Goal: Use online tool/utility: Utilize a website feature to perform a specific function

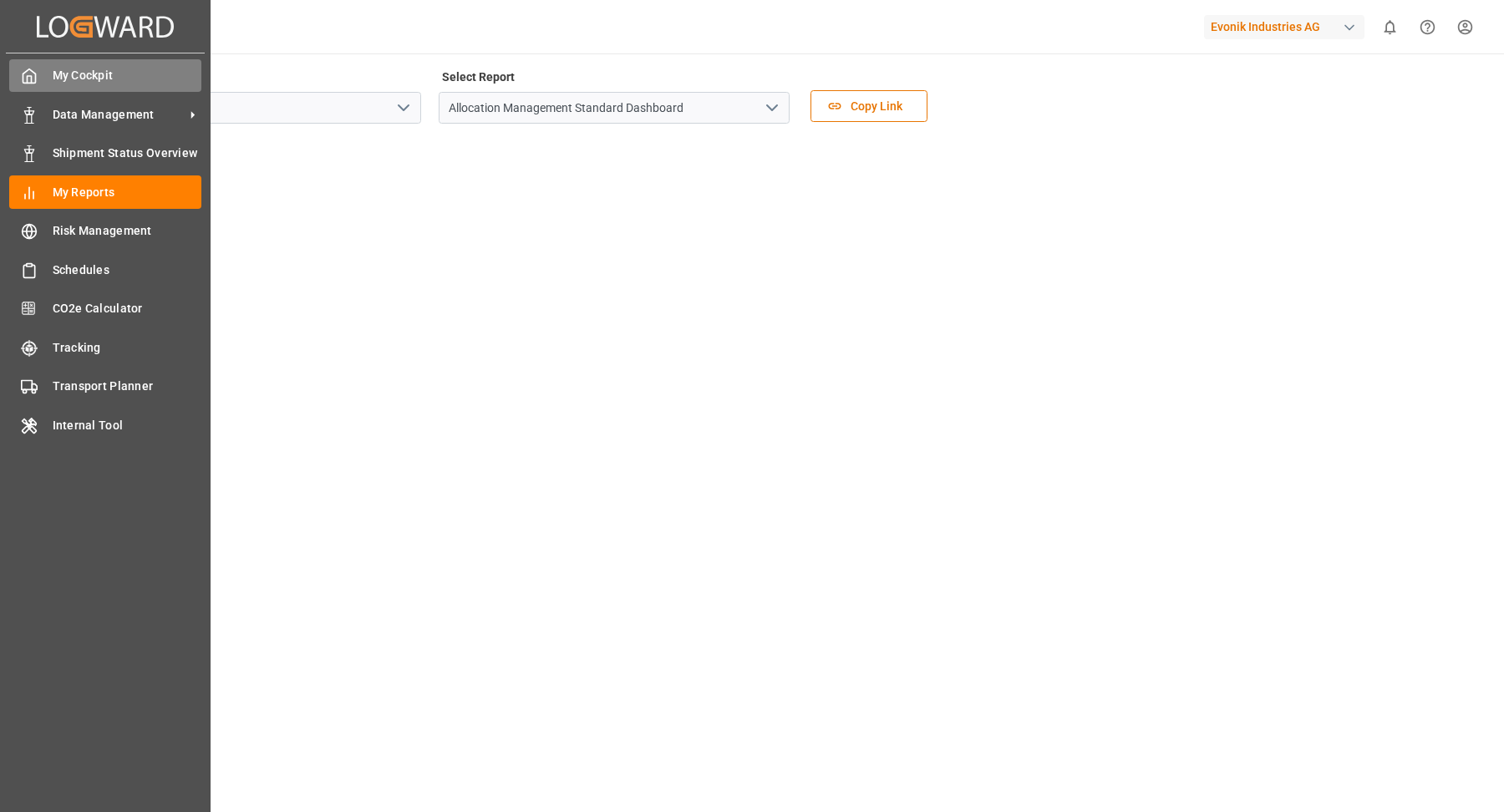
click at [16, 79] on div at bounding box center [24, 76] width 29 height 17
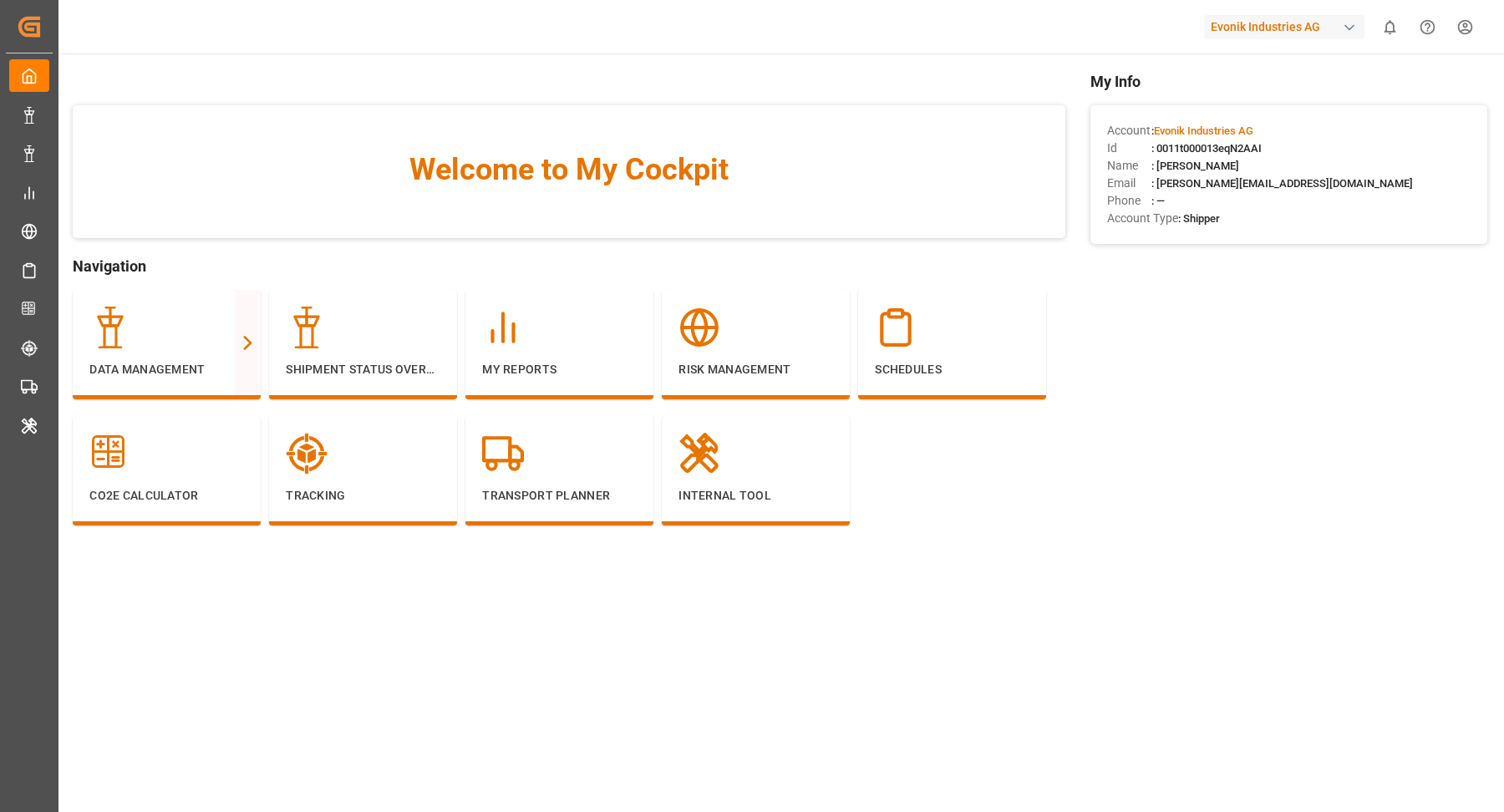
click at [1219, 142] on span ": 0011t000013eqN2AAI" at bounding box center [1206, 147] width 110 height 12
copy span "0011t000013eqN2AAI"
click at [736, 489] on p "Internal Tool" at bounding box center [755, 496] width 154 height 17
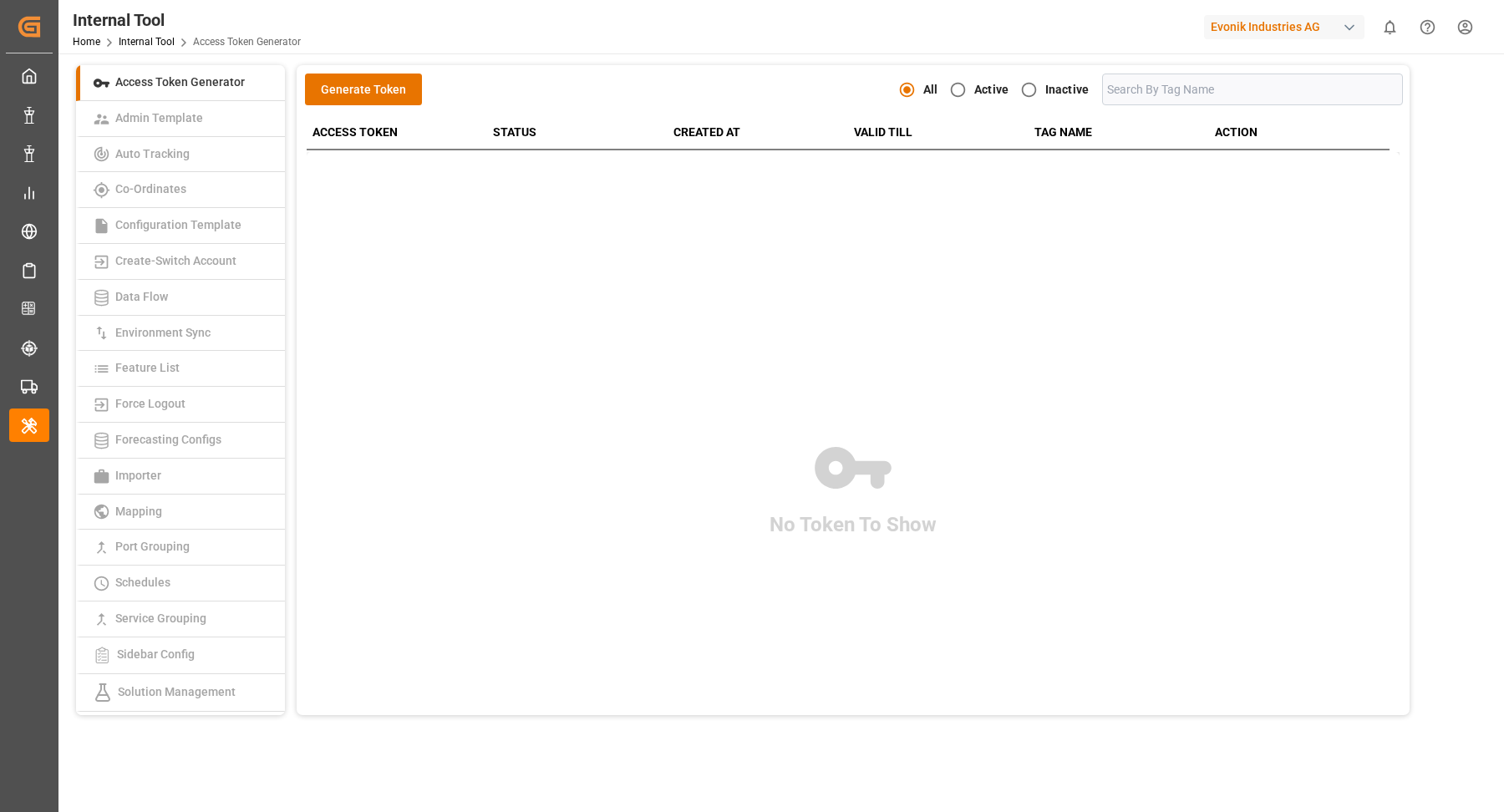
click at [1356, 22] on div "button" at bounding box center [1349, 27] width 16 height 16
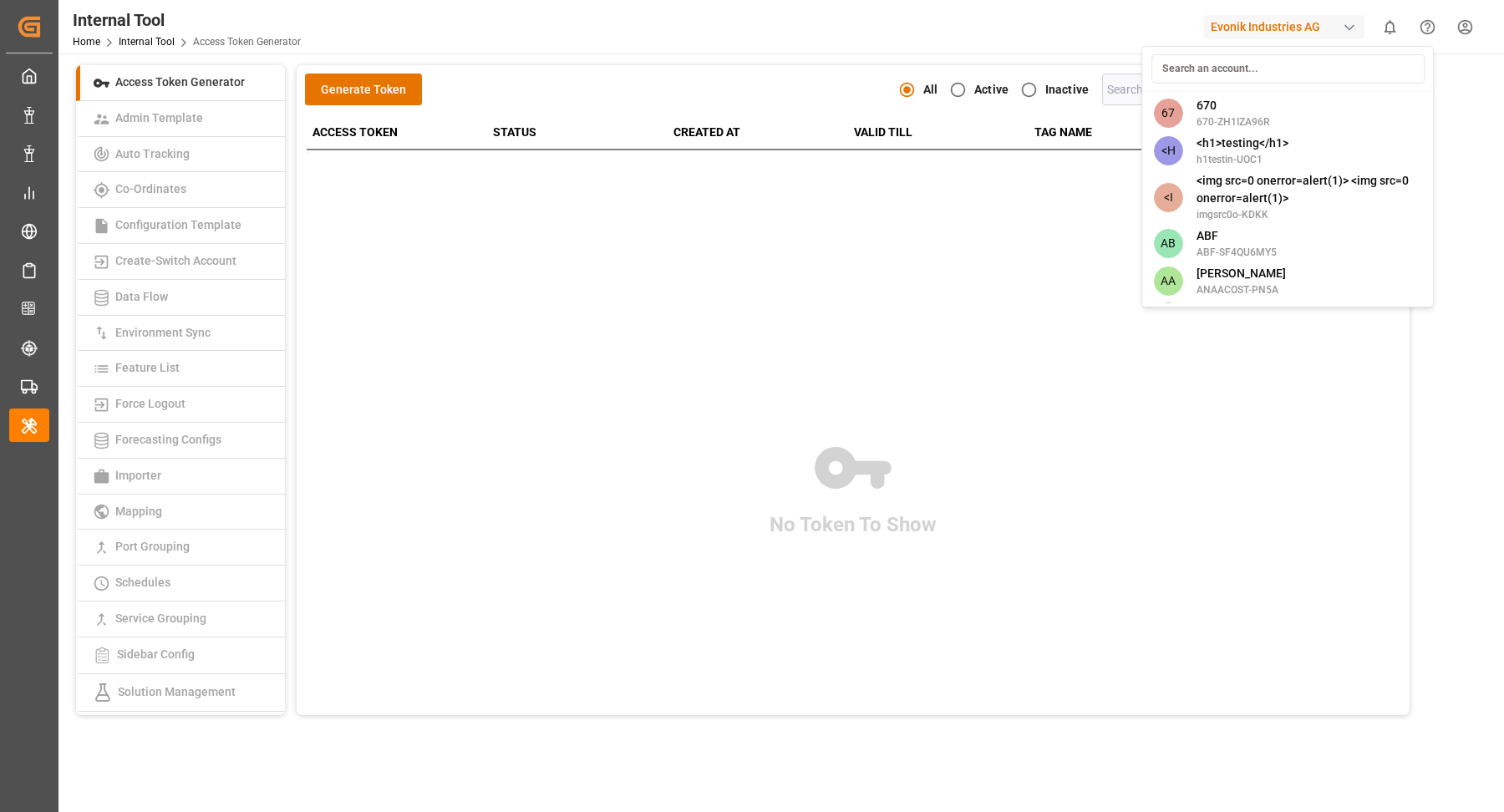
click at [1269, 70] on input at bounding box center [1288, 69] width 273 height 30
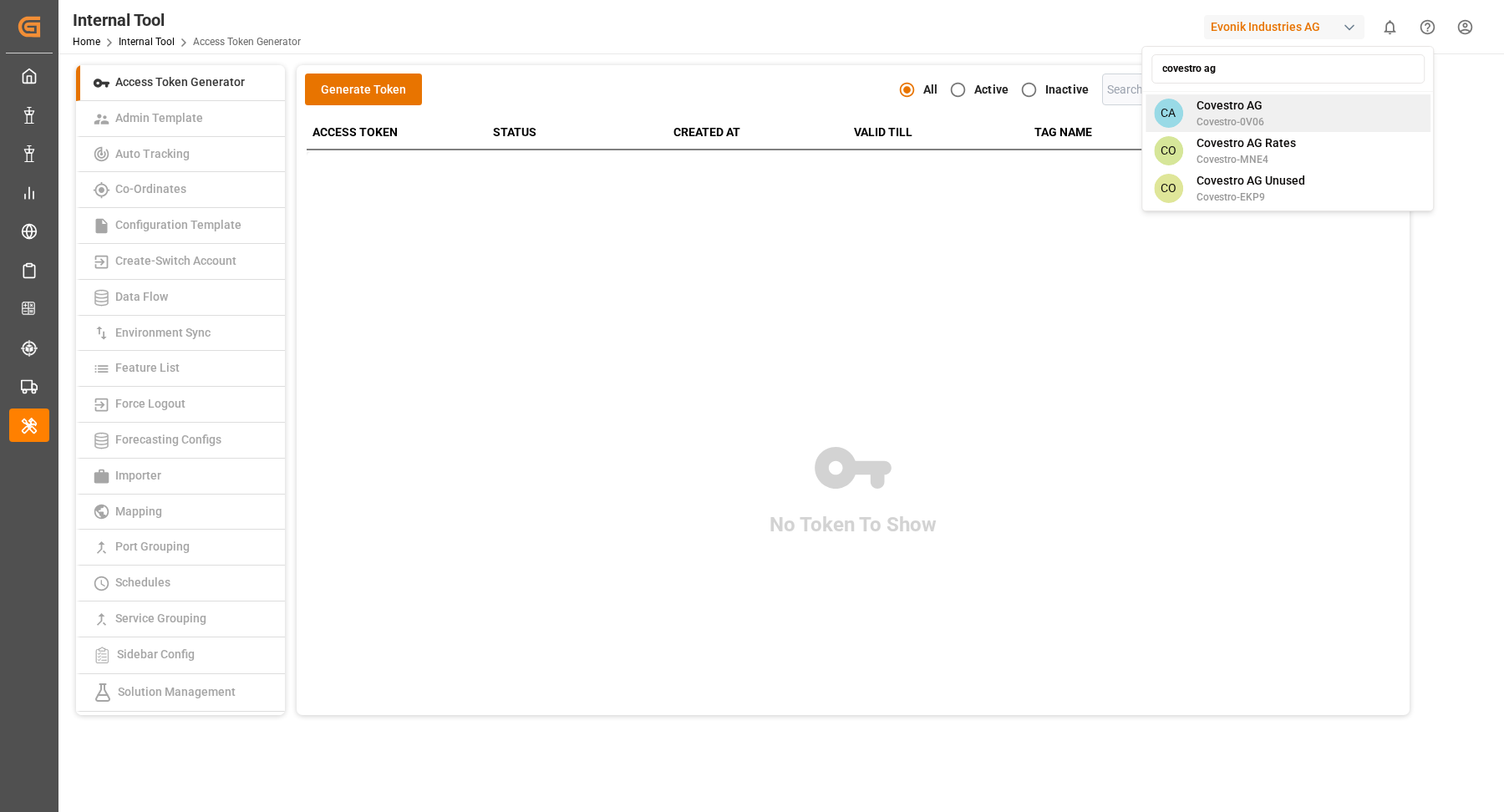
type input "covestro ag"
click at [1290, 113] on div "CA Covestro AG Covestro-0V06" at bounding box center [1288, 113] width 285 height 37
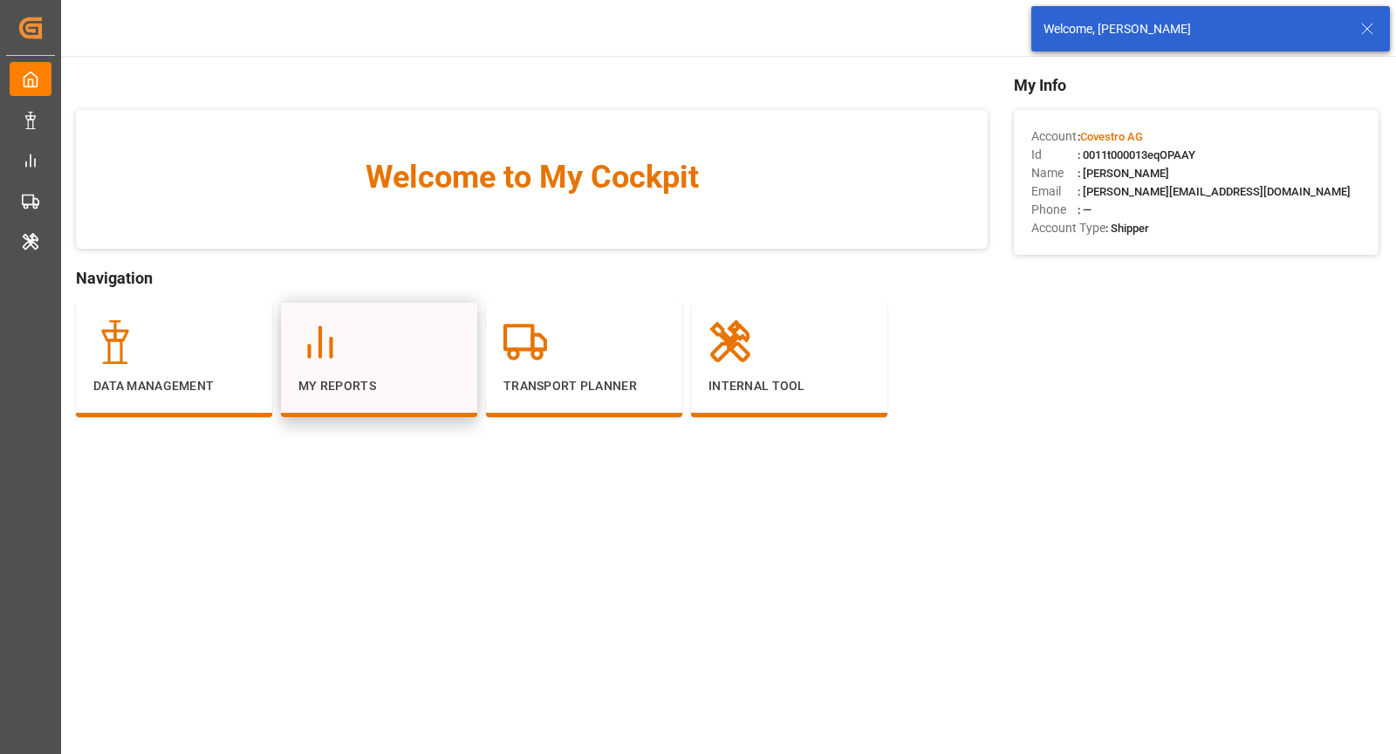
click at [425, 389] on p "My Reports" at bounding box center [378, 386] width 161 height 18
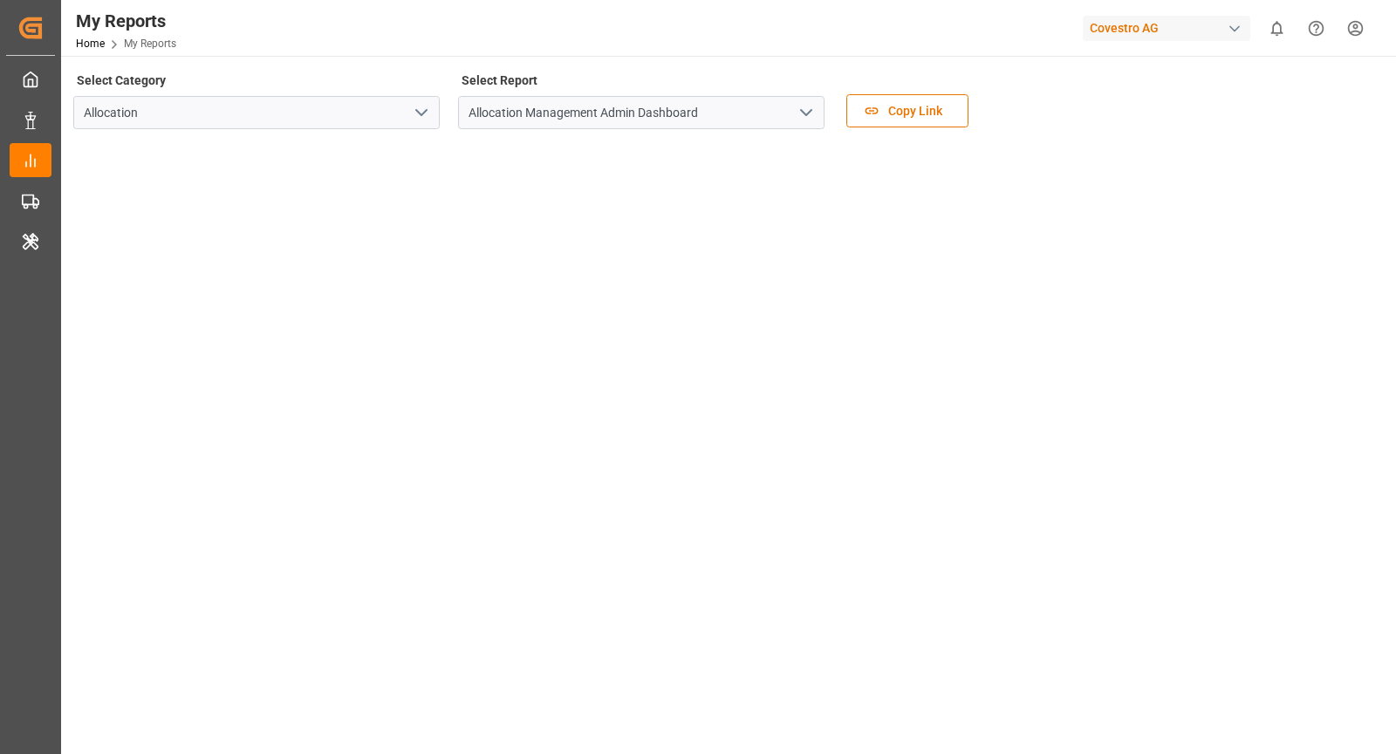
click at [1082, 81] on div "Select Category Allocation Select Report Allocation Management Admin Dashboard …" at bounding box center [726, 104] width 1307 height 73
click at [797, 113] on icon "open menu" at bounding box center [806, 112] width 21 height 21
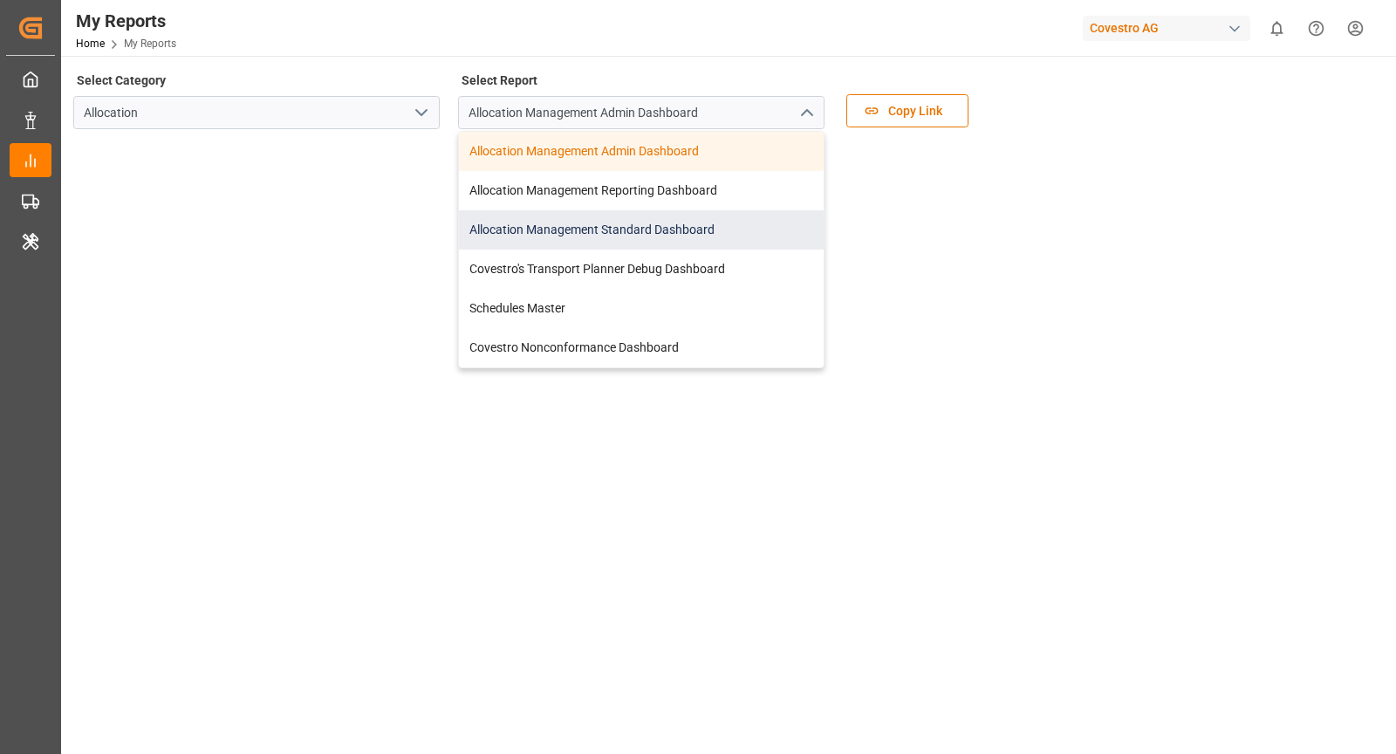
click at [650, 235] on div "Allocation Management Standard Dashboard" at bounding box center [641, 229] width 365 height 39
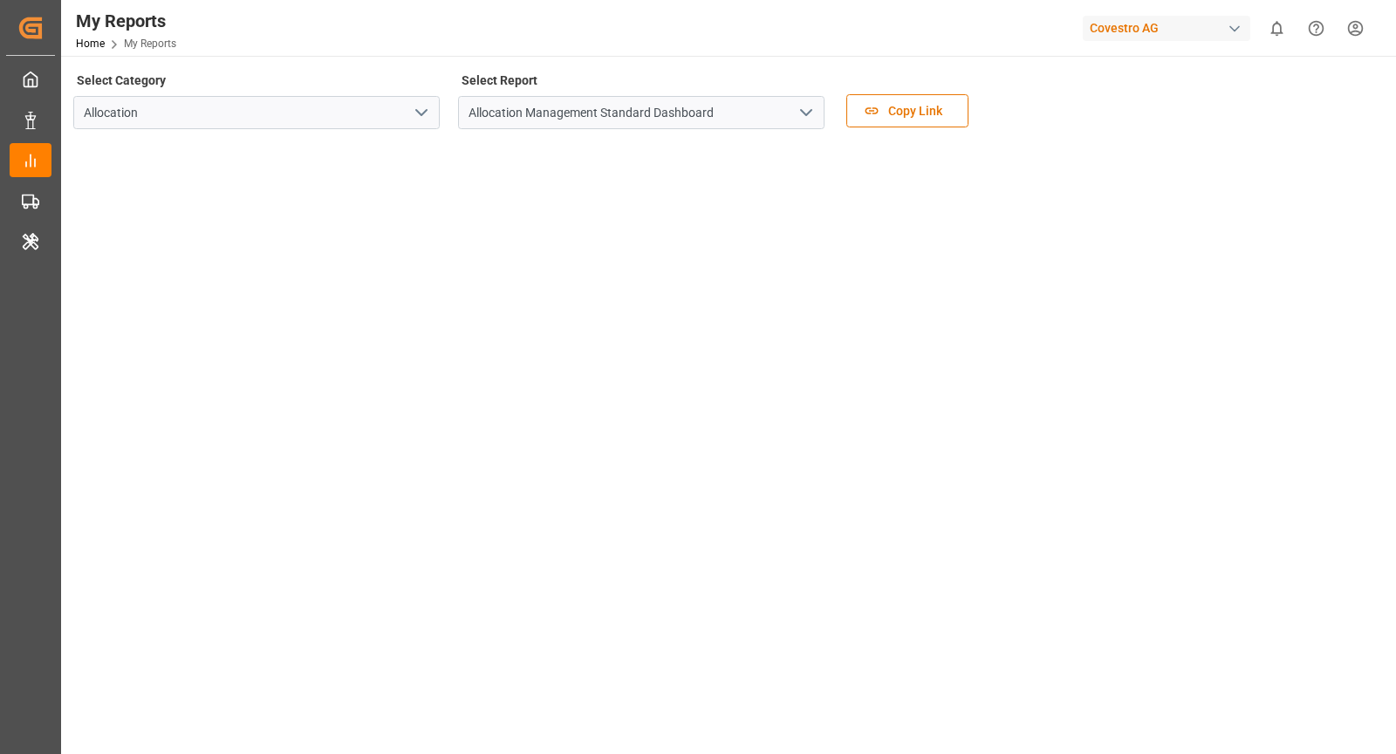
click at [551, 37] on div "My Reports Home My Reports Covestro AG 0 Notifications Only show unread All Wat…" at bounding box center [722, 28] width 1347 height 56
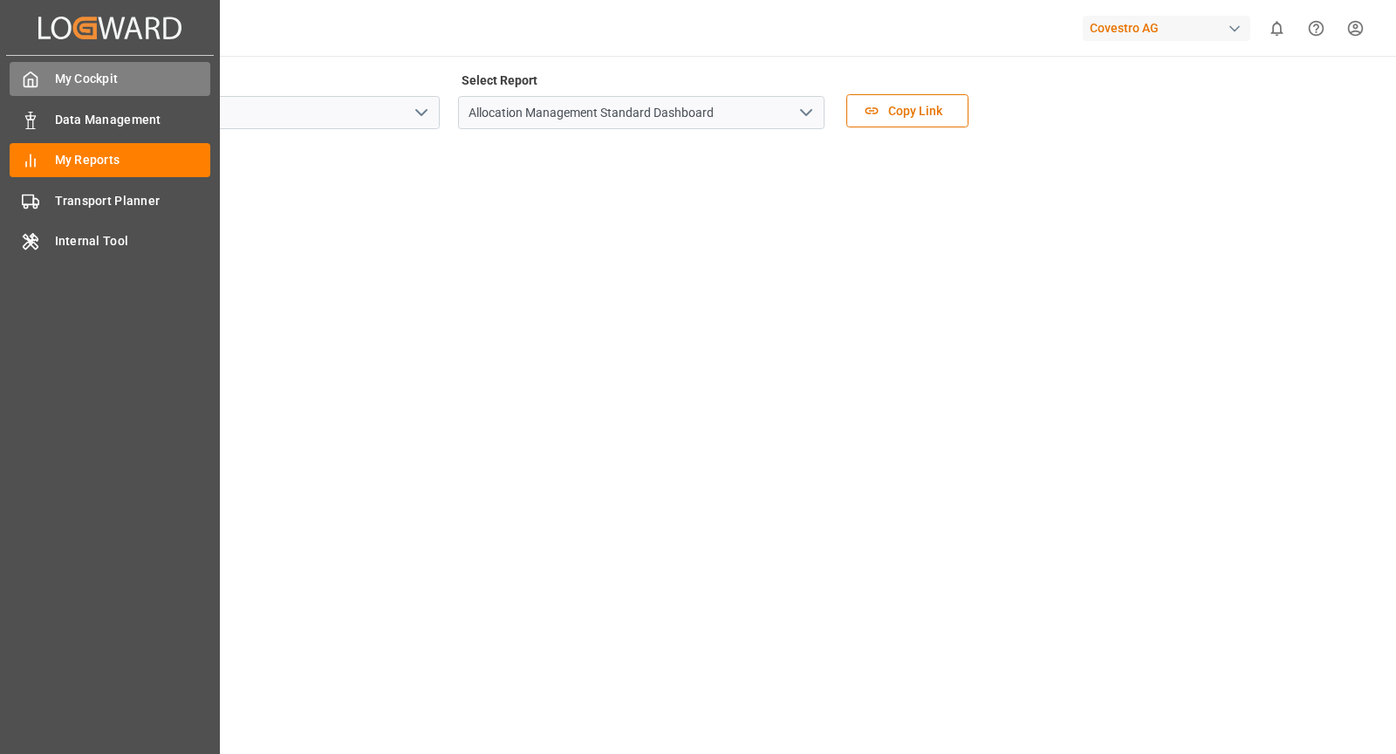
click at [46, 81] on div "My Cockpit My Cockpit" at bounding box center [110, 79] width 201 height 34
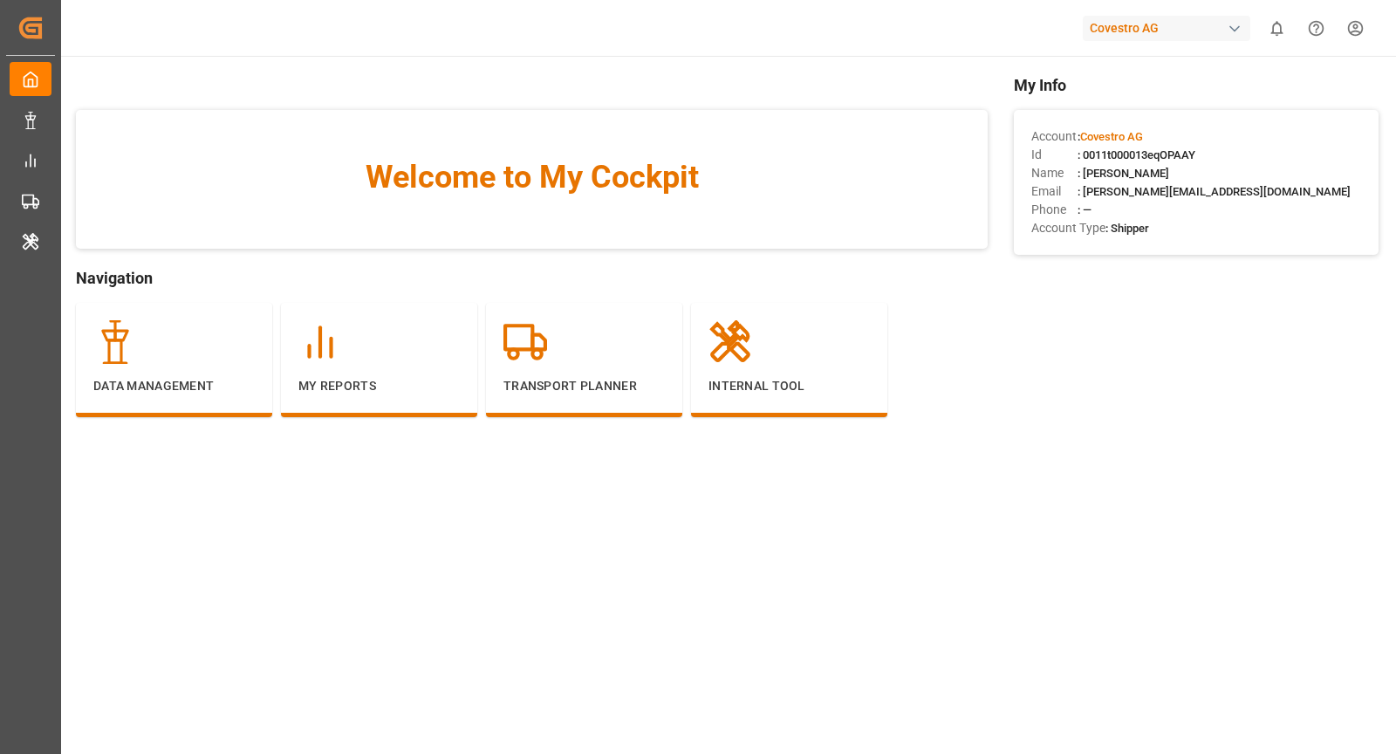
click at [1145, 157] on span ": 0011t000013eqOPAAY" at bounding box center [1136, 154] width 118 height 13
copy span "0011t000013eqOPAAY"
click at [1366, 23] on html "Created by potrace 1.15, written by Peter Selinger 2001-2017 Created by potrace…" at bounding box center [698, 377] width 1396 height 754
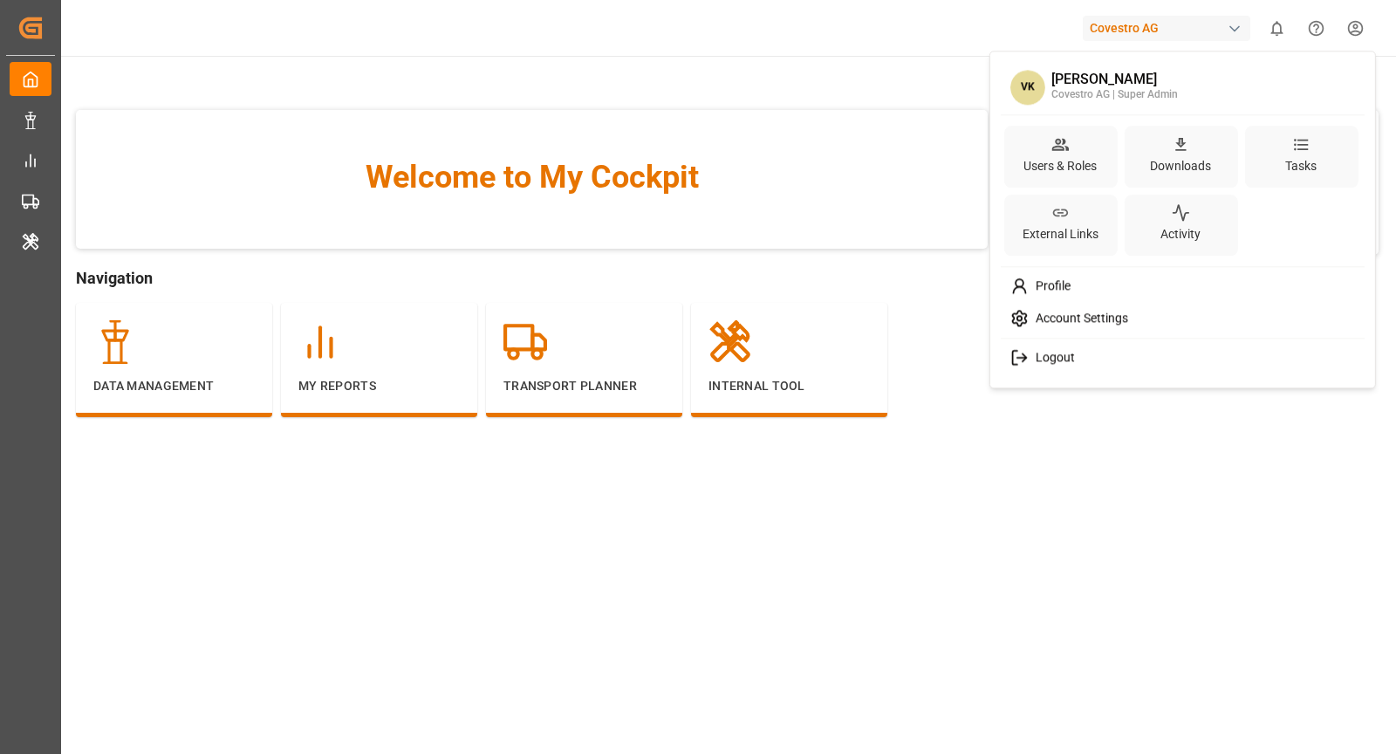
click at [760, 384] on html "Created by potrace 1.15, written by Peter Selinger 2001-2017 Created by potrace…" at bounding box center [698, 377] width 1396 height 754
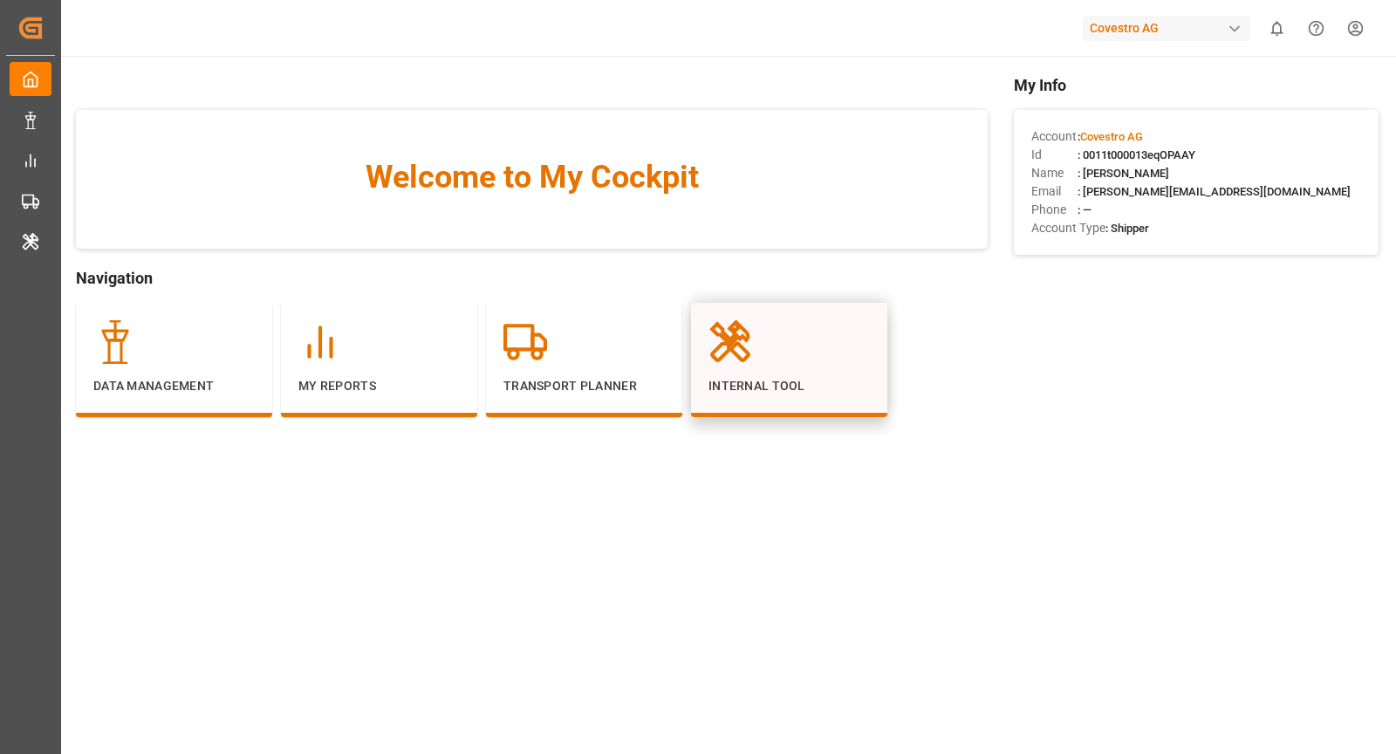
click at [741, 373] on div "Internal Tool" at bounding box center [788, 357] width 161 height 75
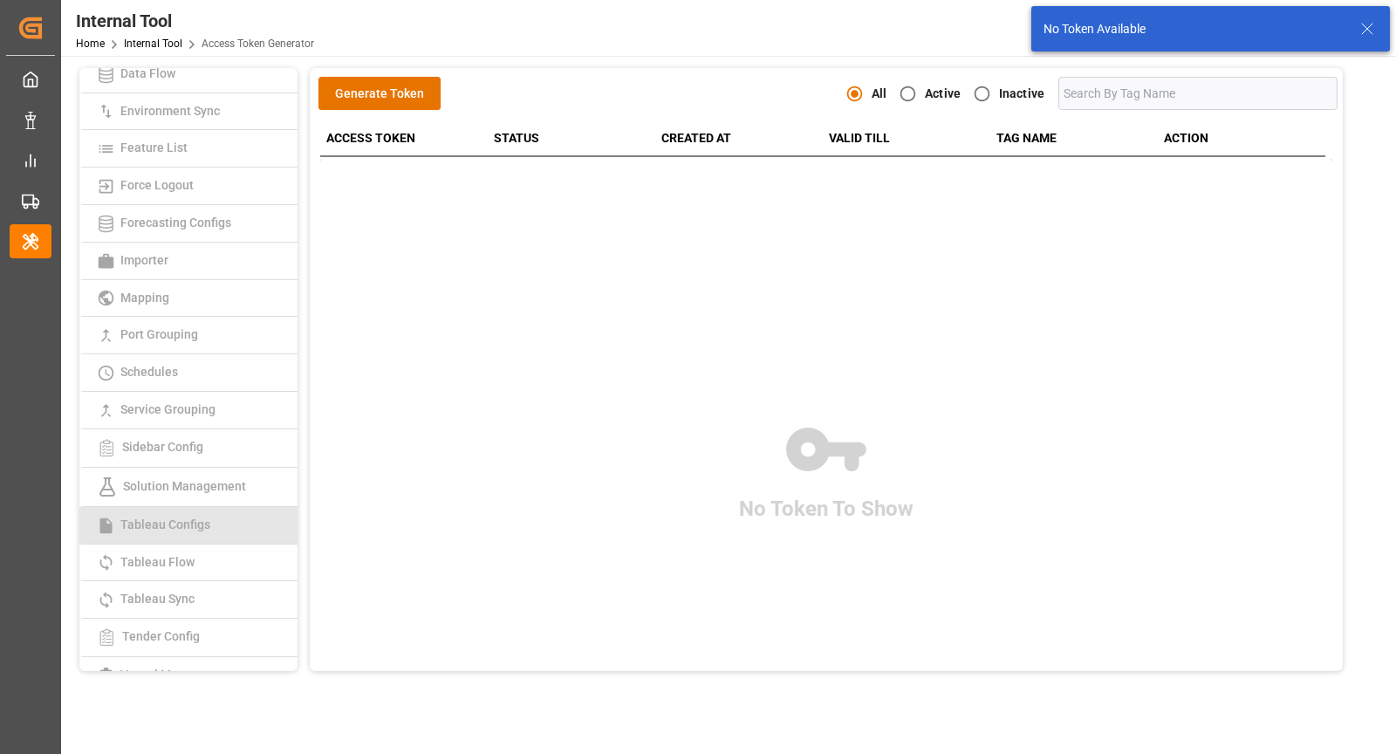
scroll to position [324, 0]
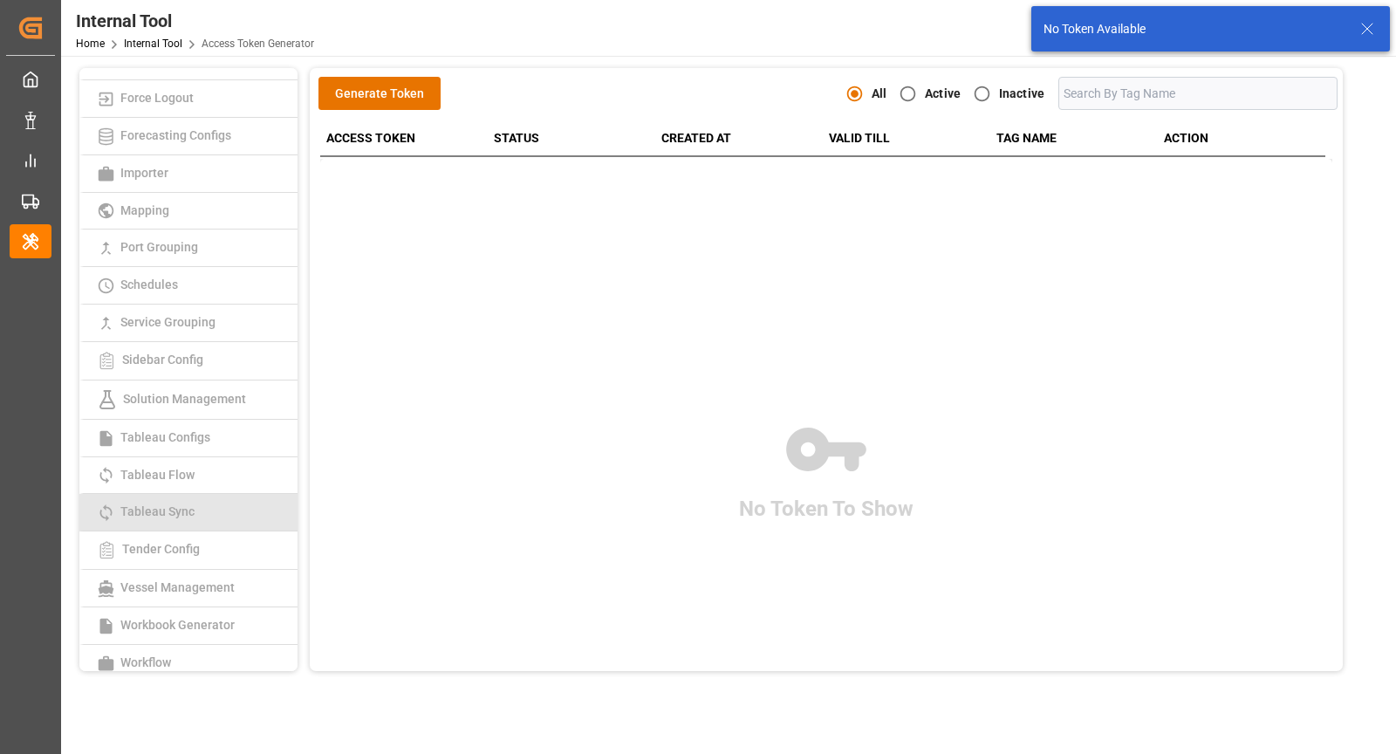
click at [196, 507] on span "Tableau Sync" at bounding box center [157, 511] width 85 height 14
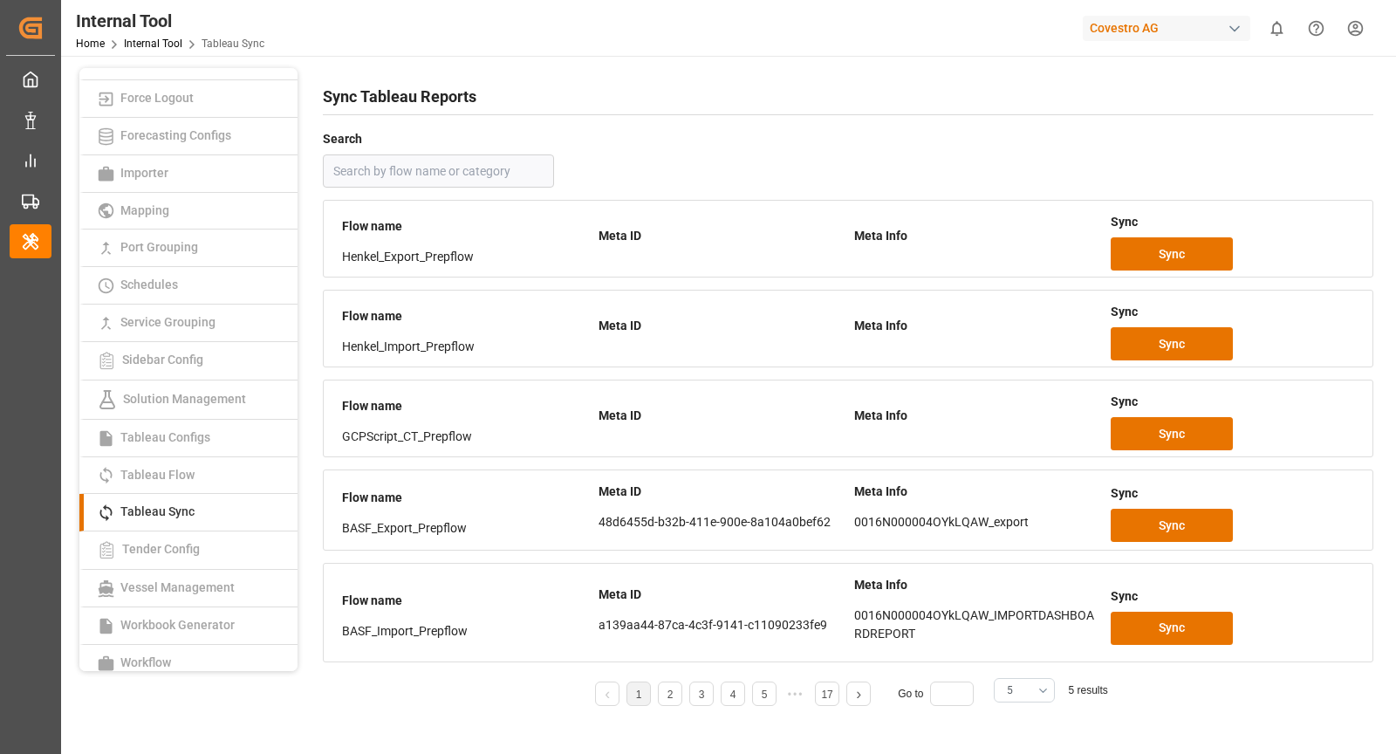
click at [1037, 693] on button "5" at bounding box center [1024, 690] width 61 height 24
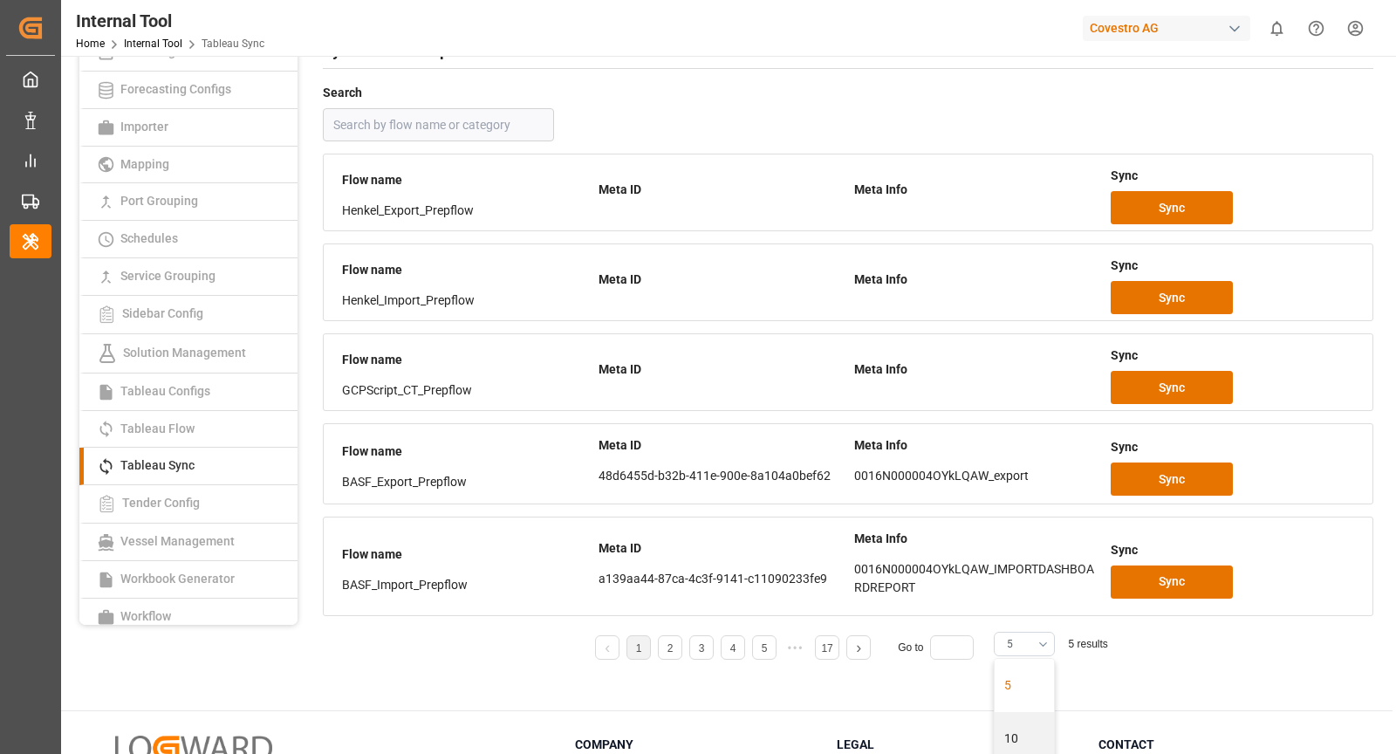
scroll to position [201, 0]
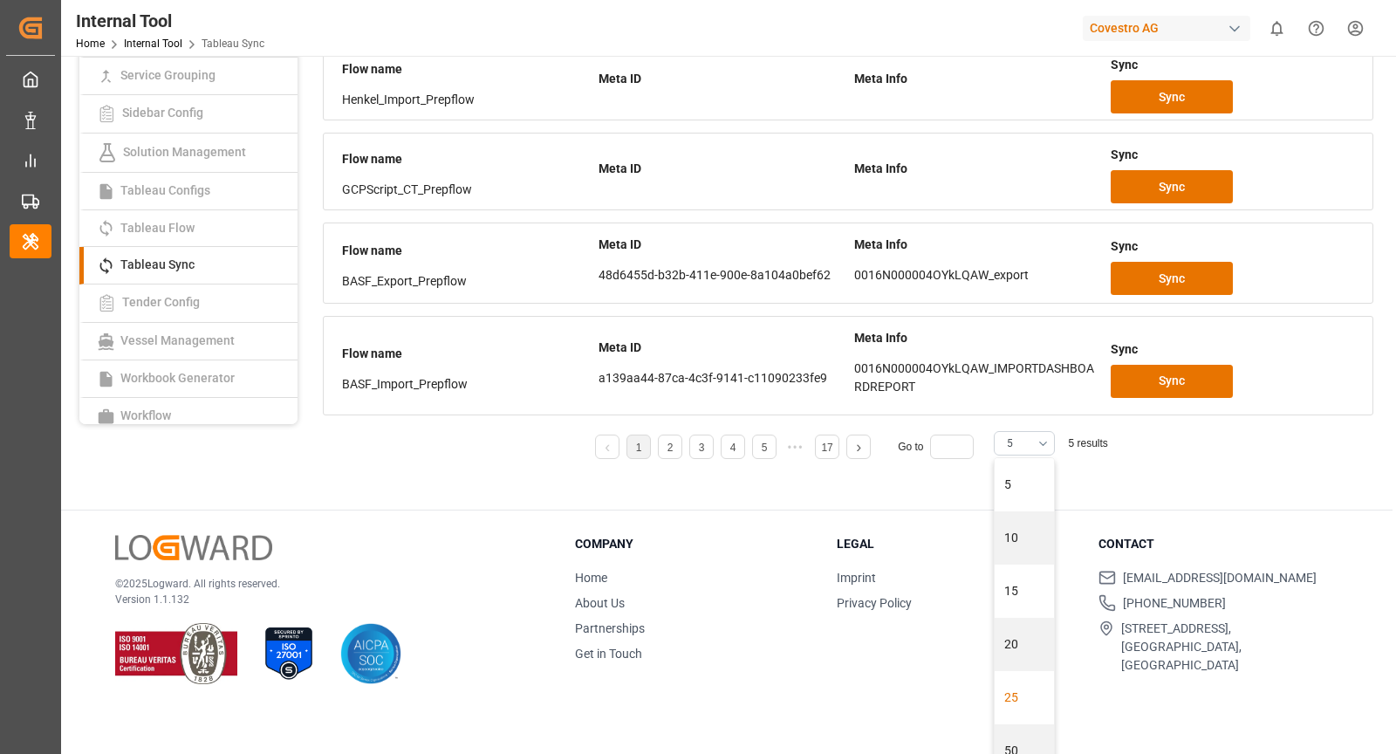
click at [1014, 693] on div "25" at bounding box center [1023, 697] width 59 height 53
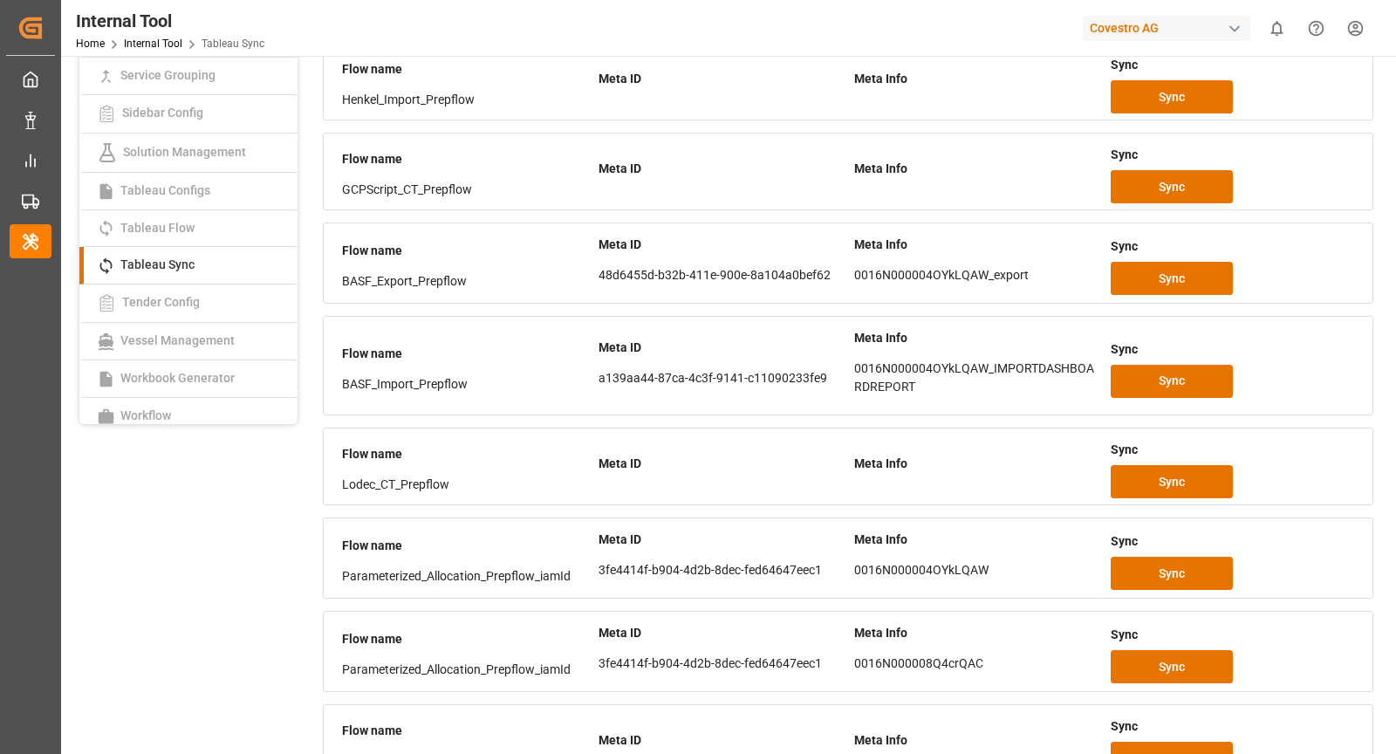
scroll to position [1065, 0]
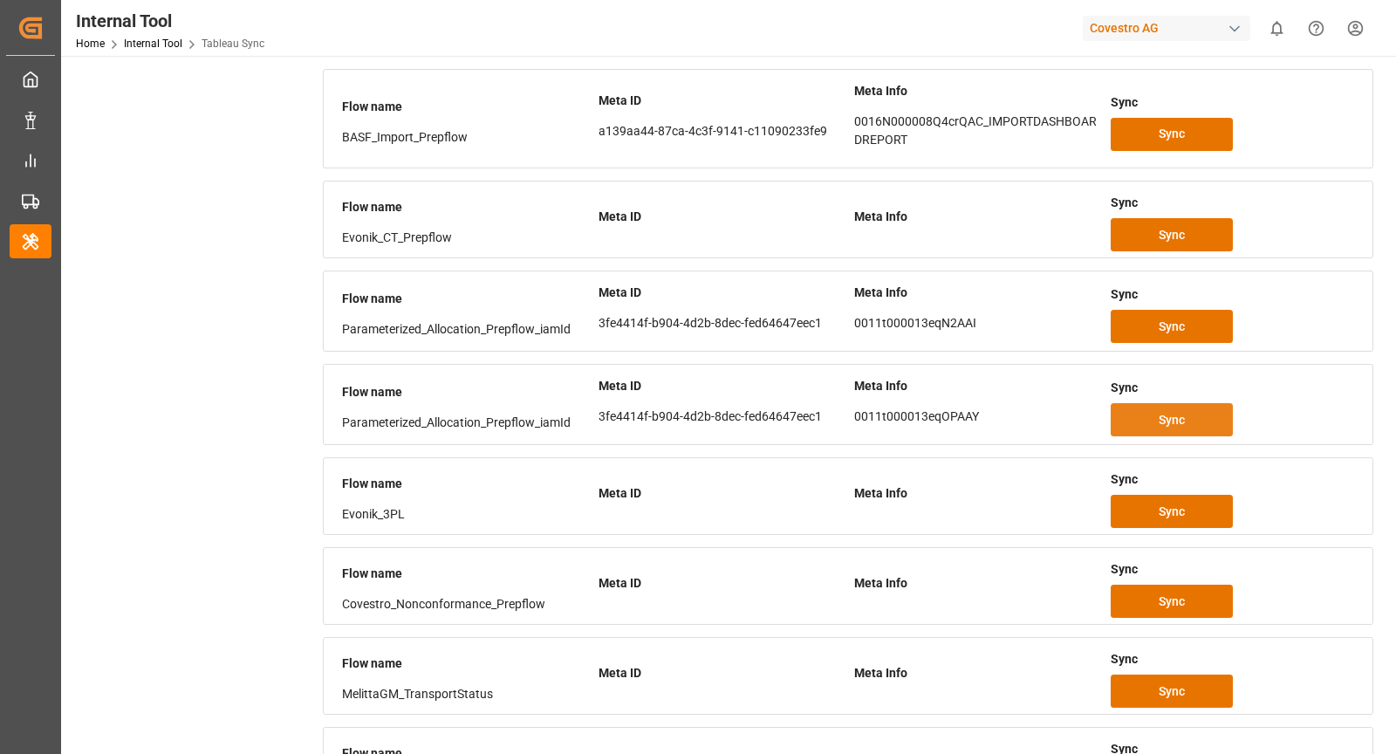
click at [1176, 411] on span "Sync" at bounding box center [1171, 420] width 26 height 18
click at [1247, 31] on div "Covestro AG" at bounding box center [1165, 28] width 167 height 25
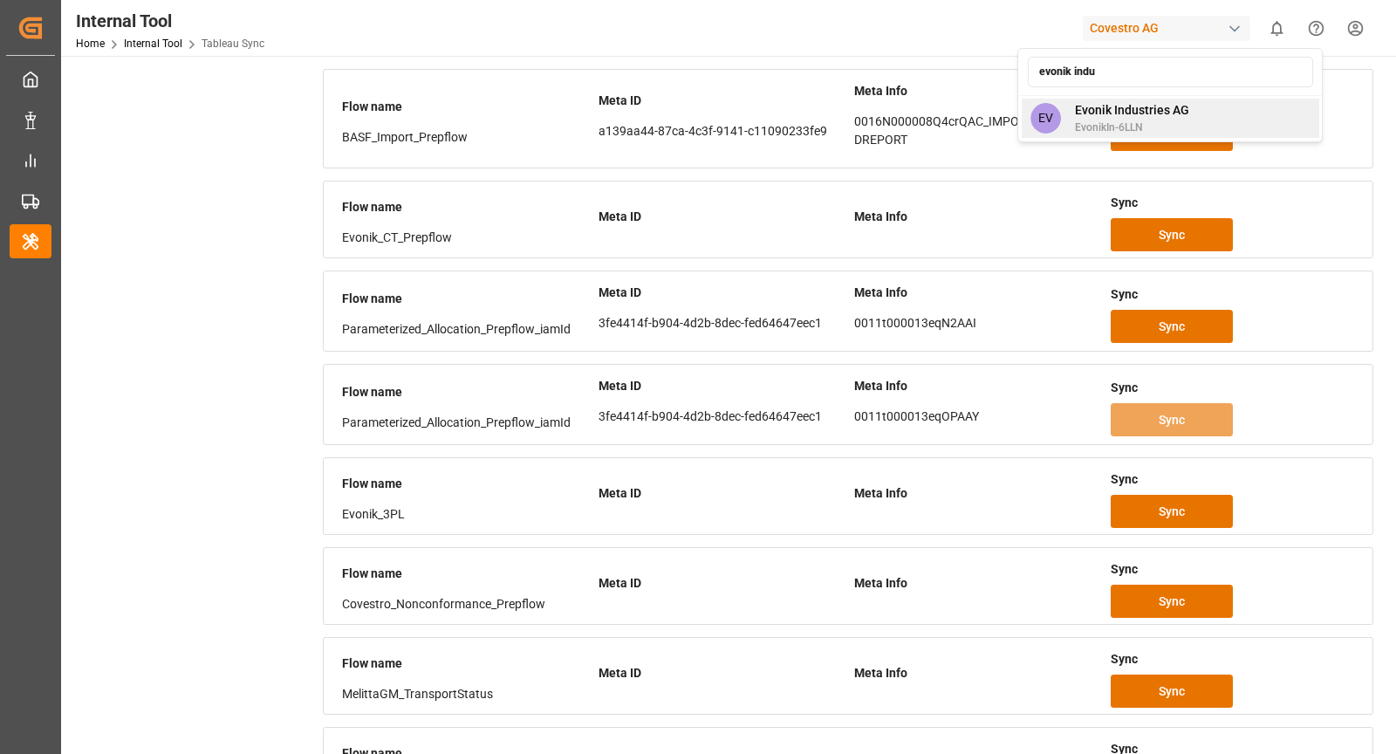
type input "evonik indu"
click at [1211, 110] on div "EV Evonik Industries AG EvonikIn-6LLN" at bounding box center [1169, 118] width 297 height 39
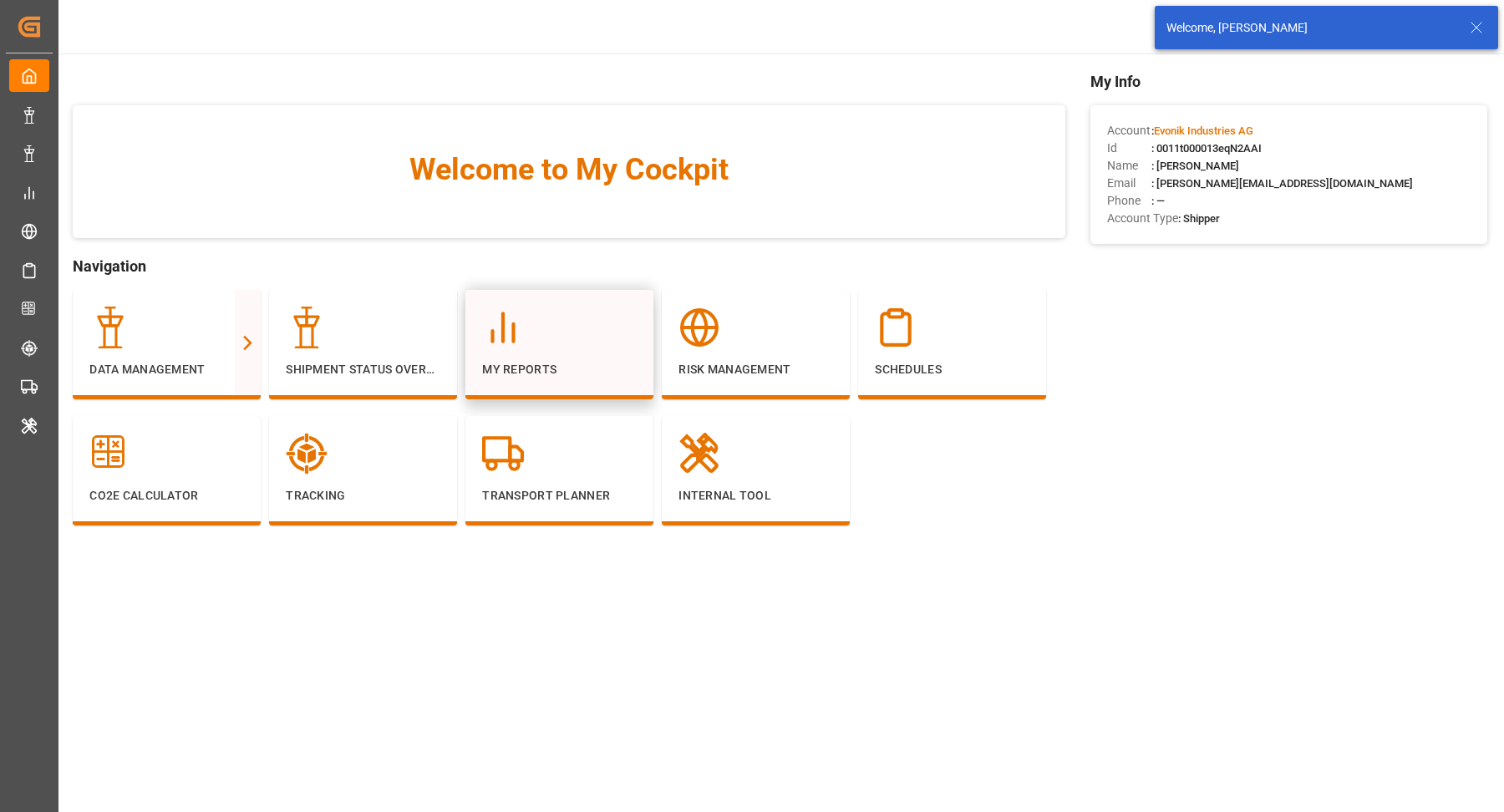
click at [577, 350] on div "My Reports" at bounding box center [558, 342] width 154 height 72
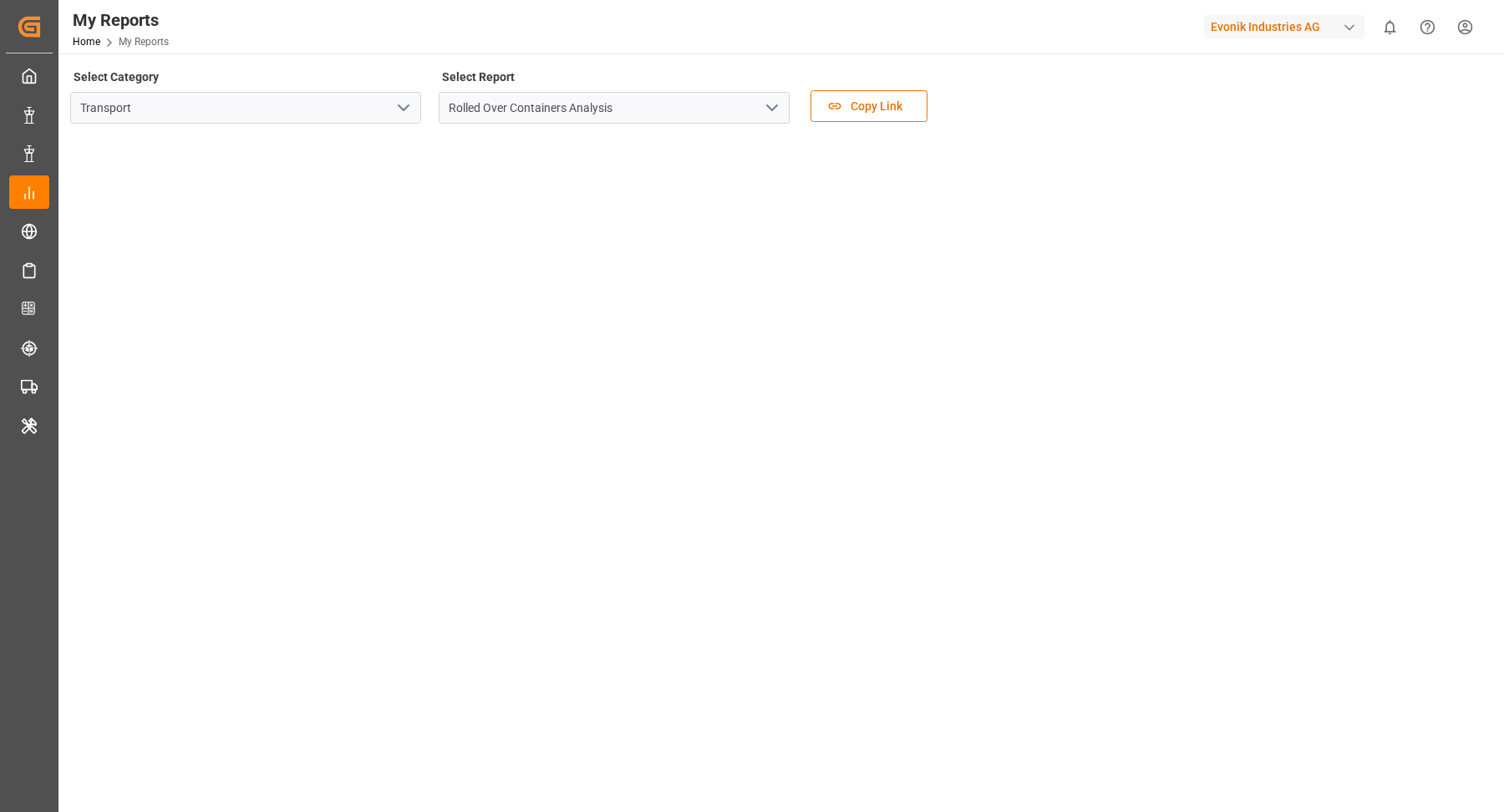
click at [402, 107] on icon "open menu" at bounding box center [403, 107] width 20 height 20
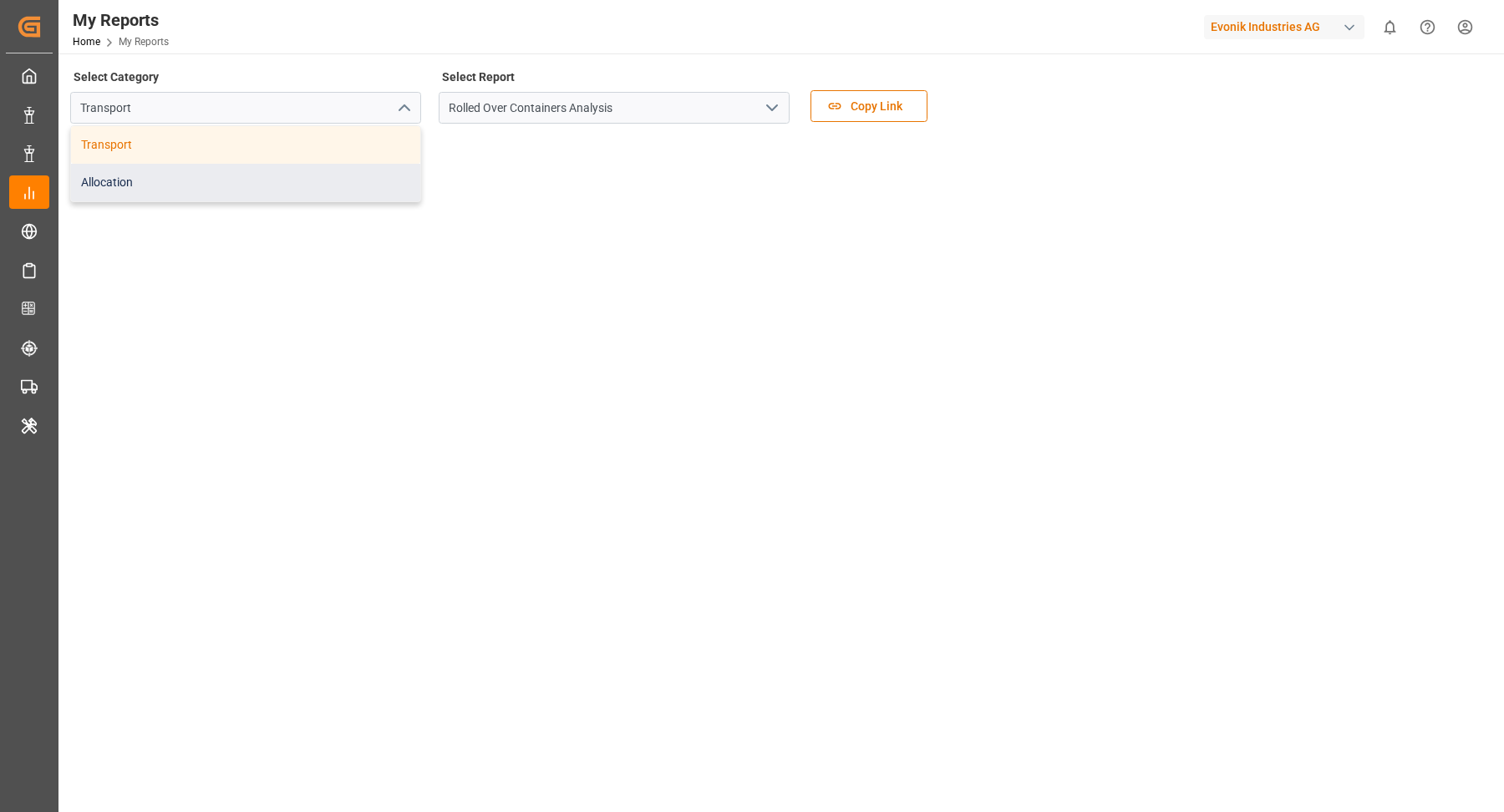
click at [277, 188] on div "Allocation" at bounding box center [245, 182] width 350 height 37
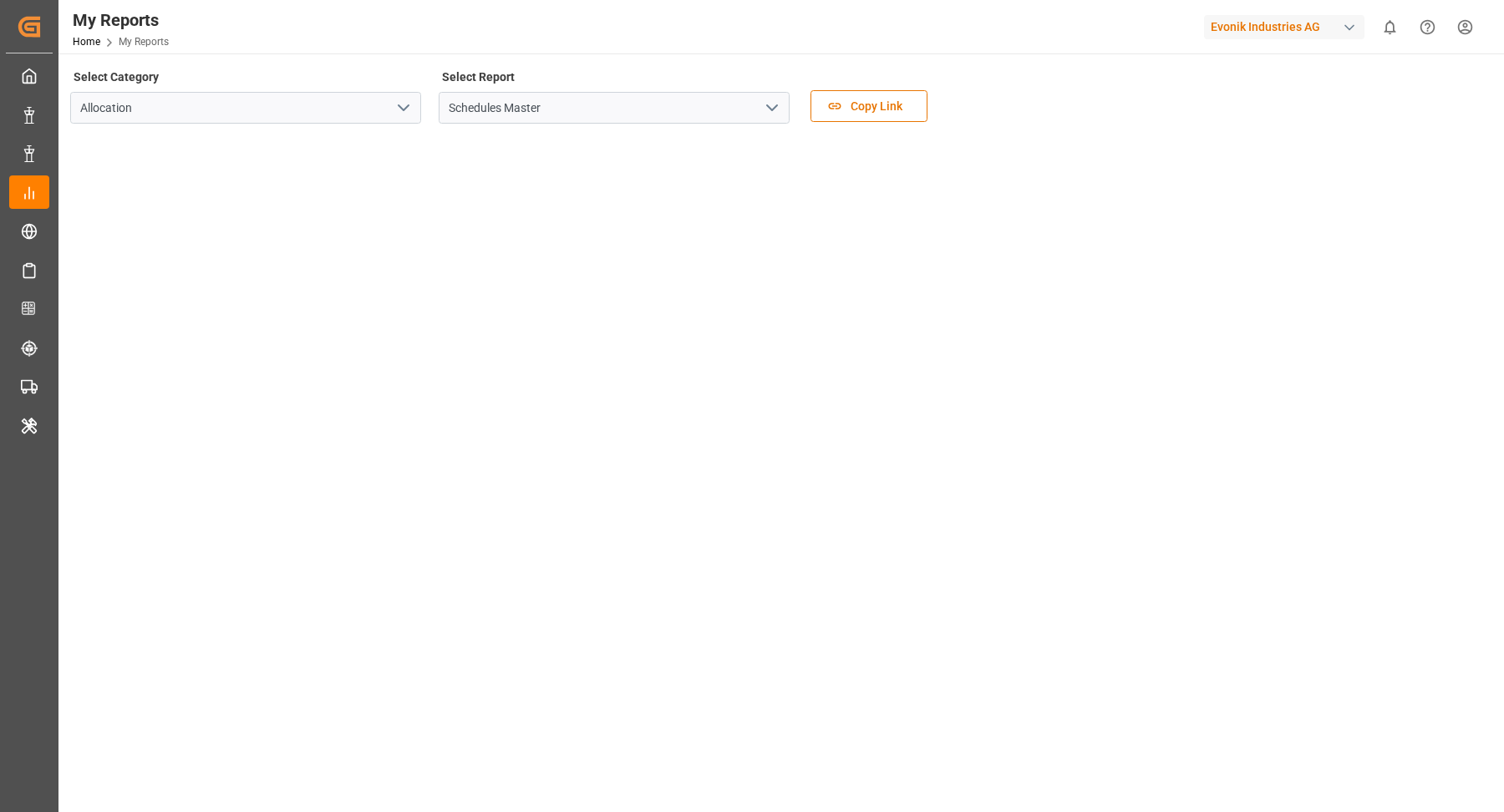
click at [770, 109] on polyline "open menu" at bounding box center [772, 107] width 10 height 5
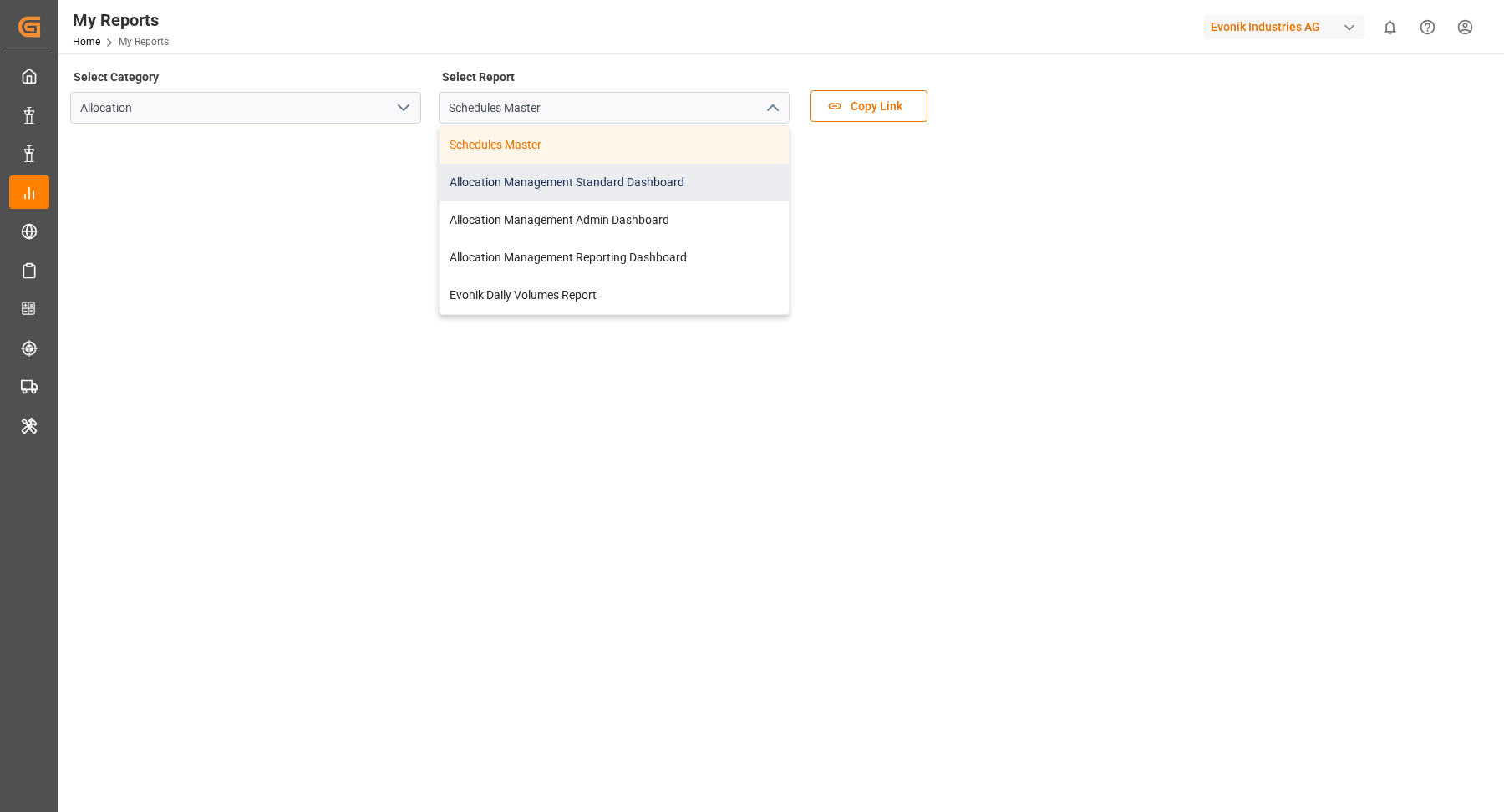
click at [684, 192] on div "Allocation Management Standard Dashboard" at bounding box center [614, 182] width 350 height 37
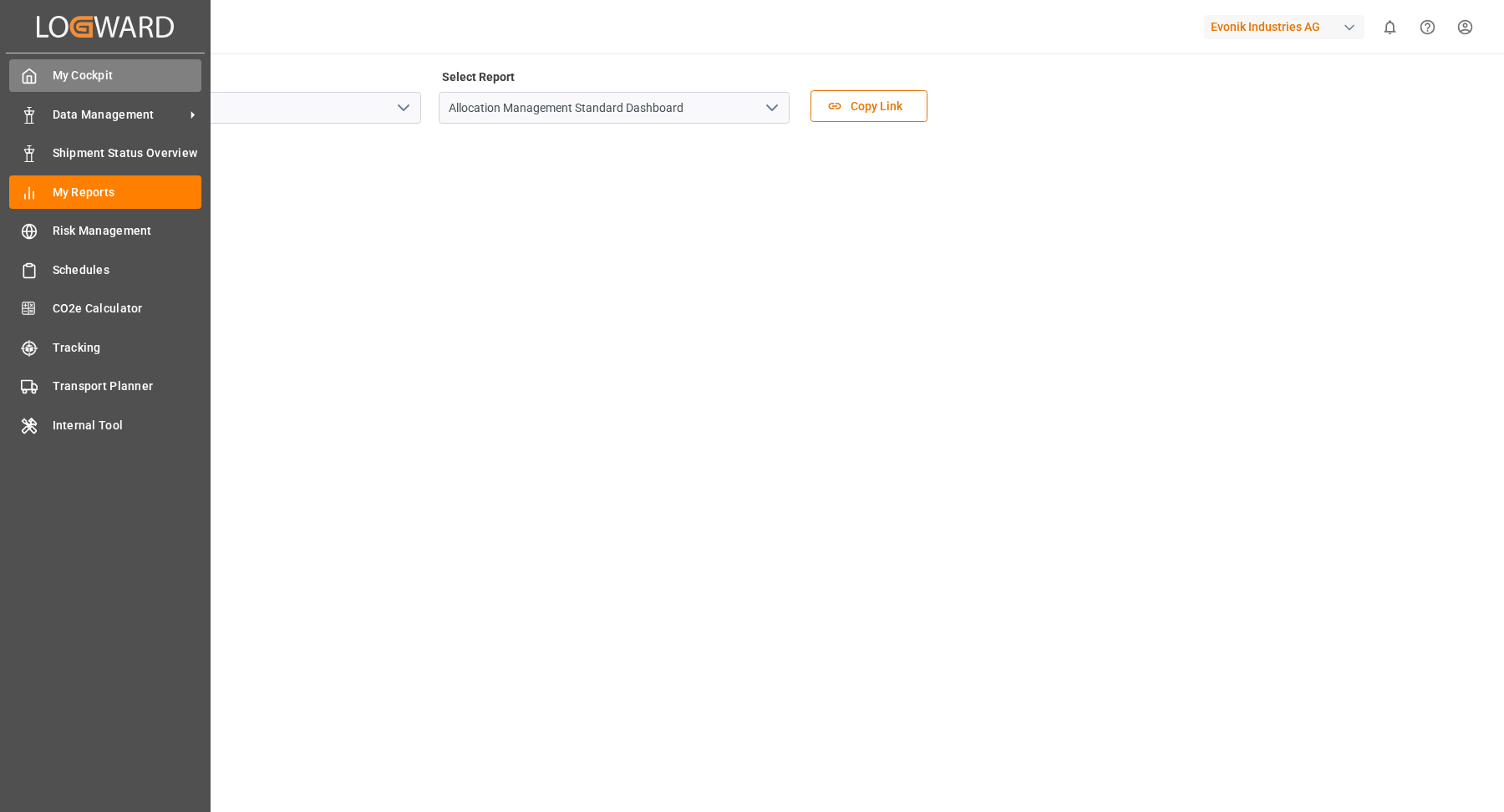
click at [41, 72] on div "My Cockpit My Cockpit" at bounding box center [105, 76] width 193 height 33
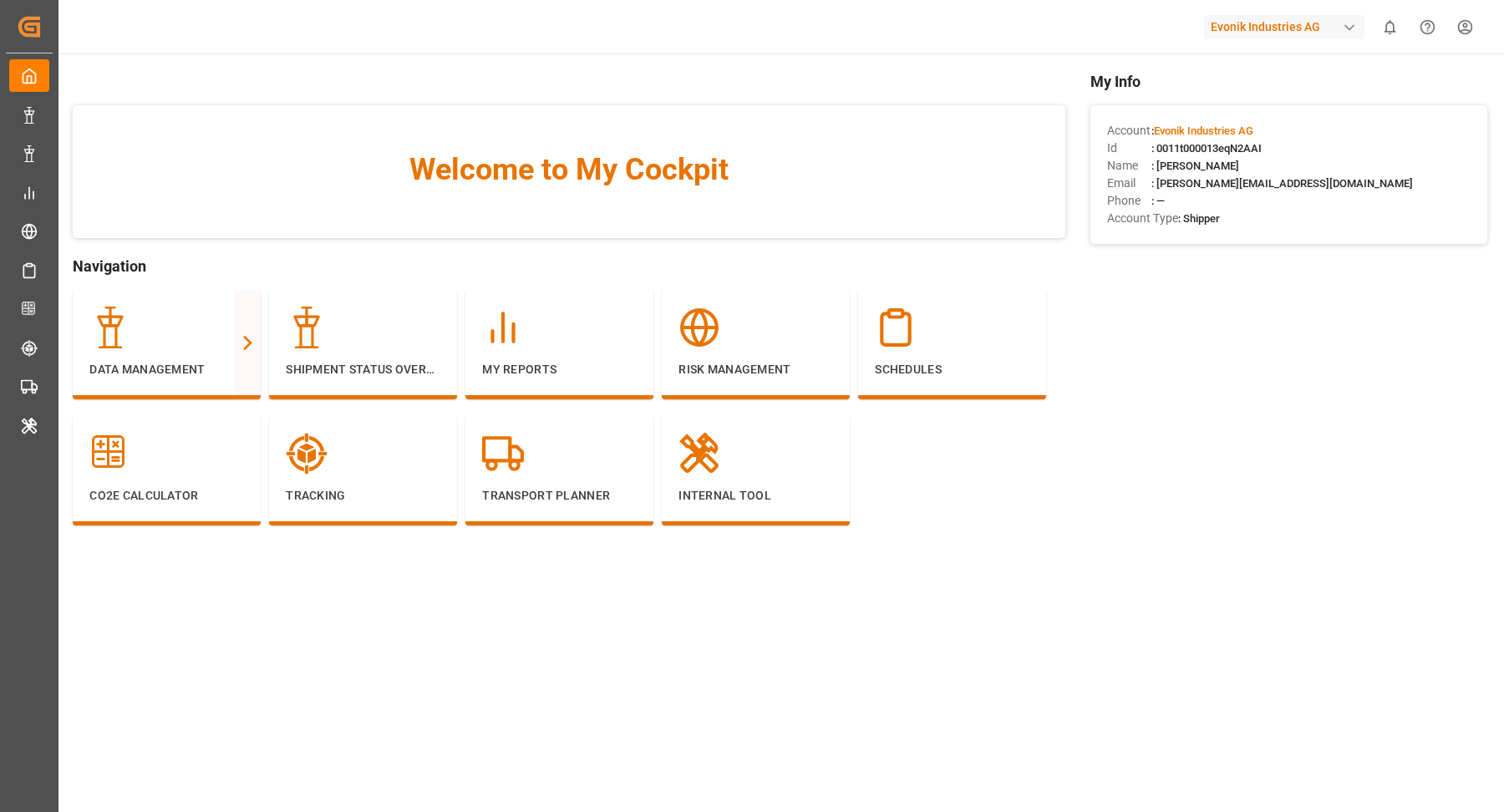
click at [1216, 143] on span ": 0011t000013eqN2AAI" at bounding box center [1206, 147] width 110 height 12
copy span "0011t000013eqN2AAI"
click at [758, 447] on div at bounding box center [755, 454] width 154 height 42
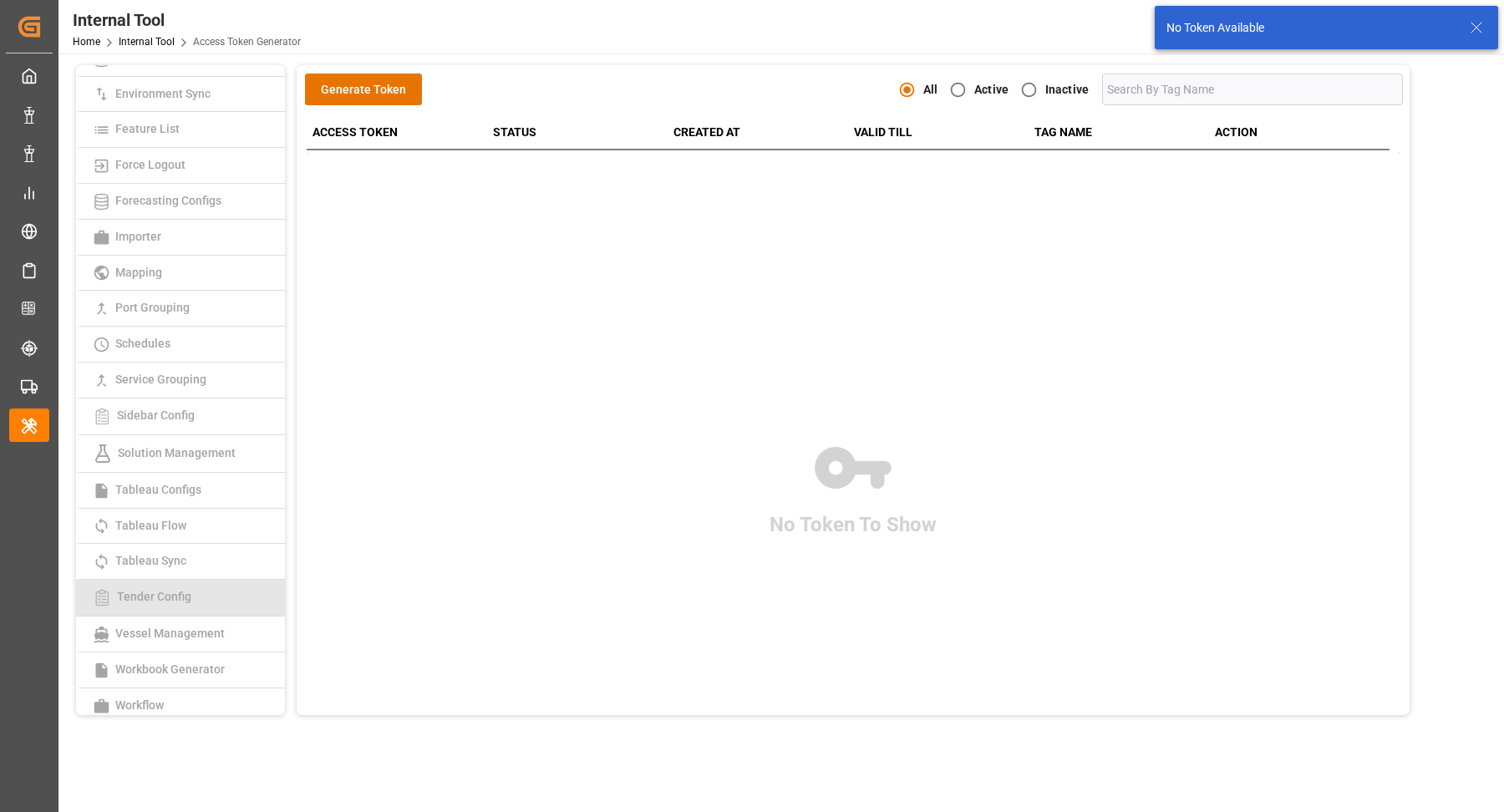
scroll to position [56, 0]
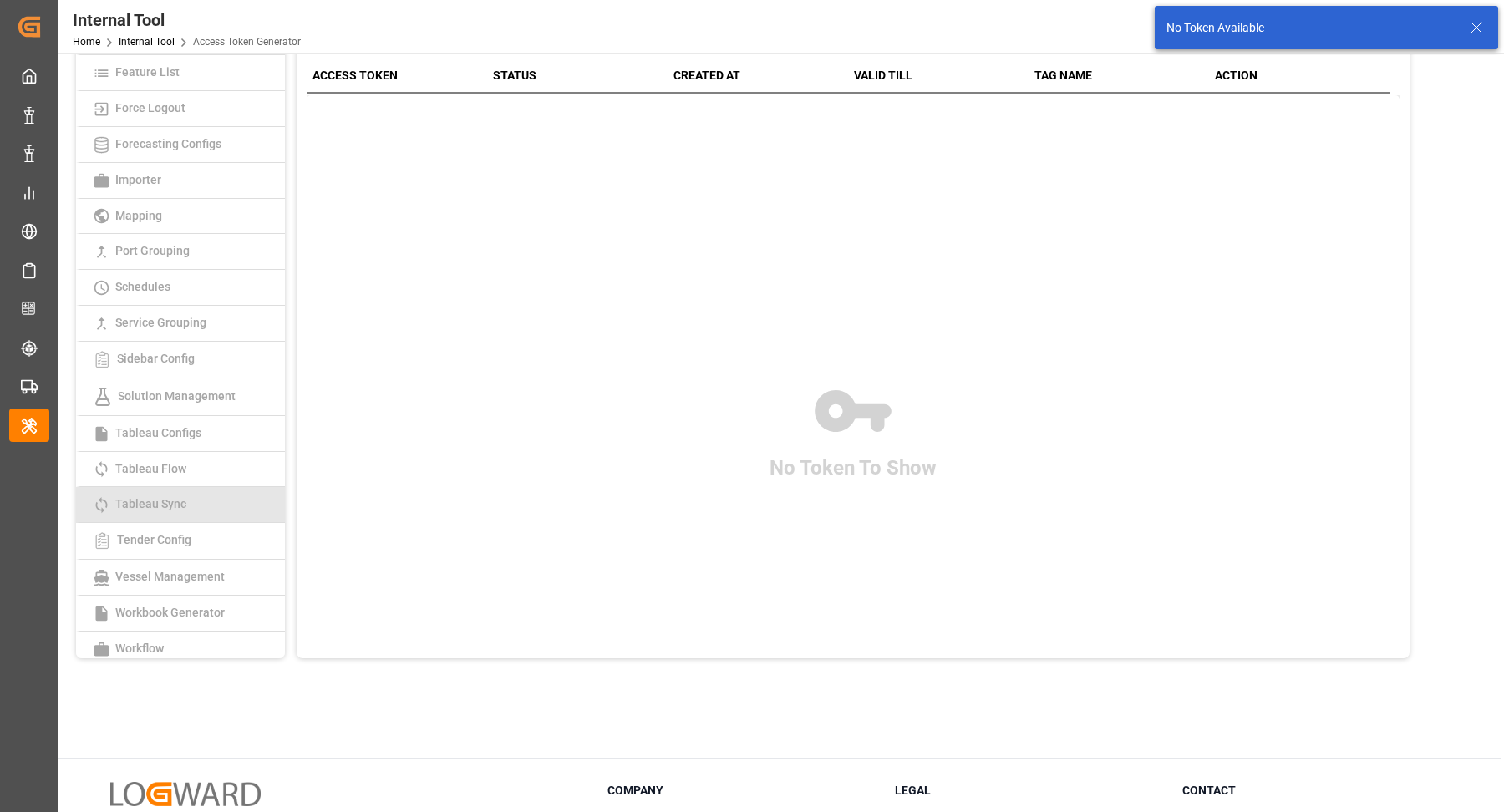
click at [185, 497] on span "Tableau Sync" at bounding box center [150, 504] width 81 height 13
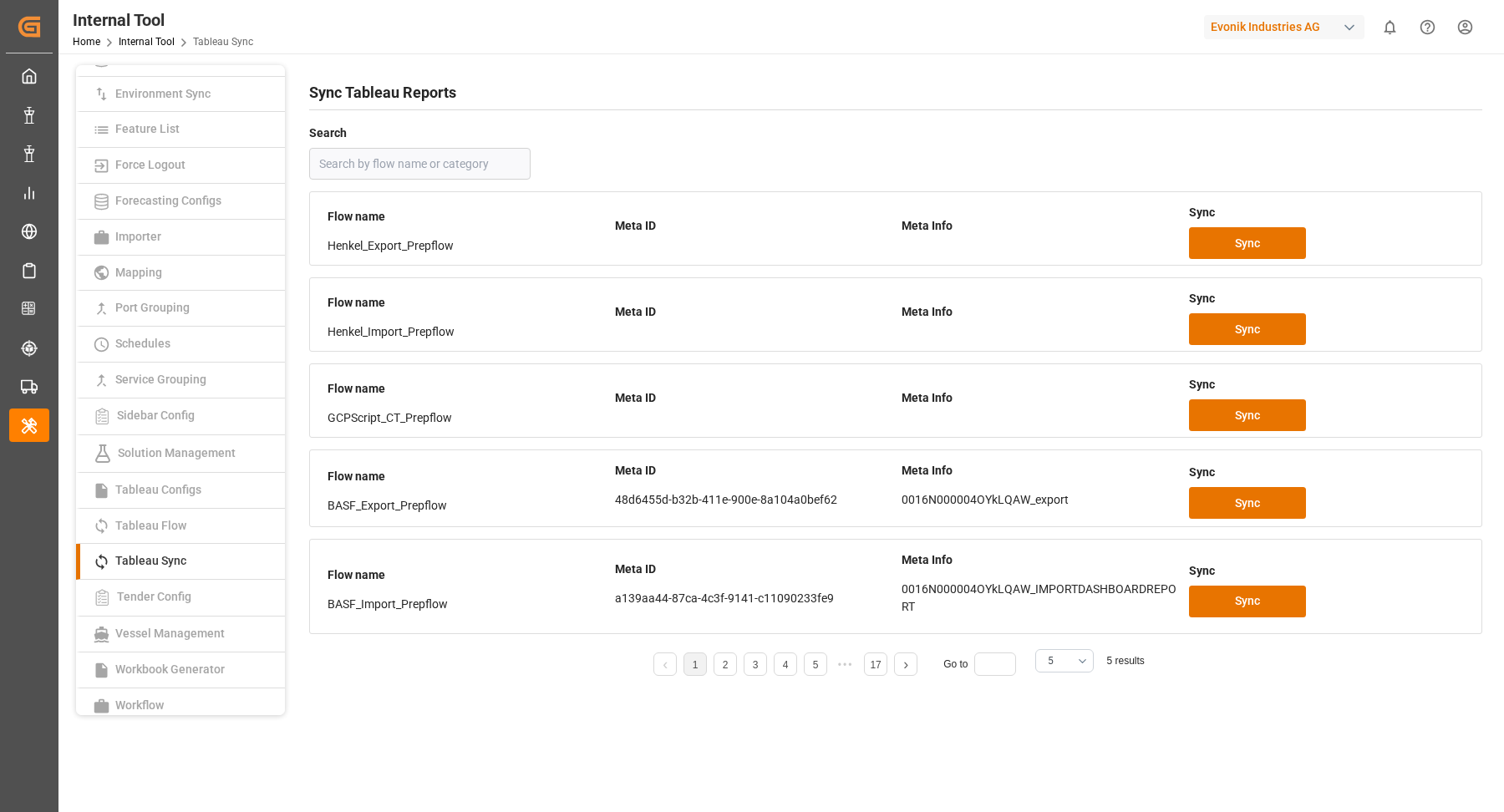
click at [1082, 672] on div "1 2 3 4 5 17 Go to 5 5 results" at bounding box center [896, 666] width 1174 height 42
click at [1082, 663] on button "5" at bounding box center [1064, 661] width 58 height 23
click at [1059, 760] on div "25" at bounding box center [1064, 769] width 57 height 51
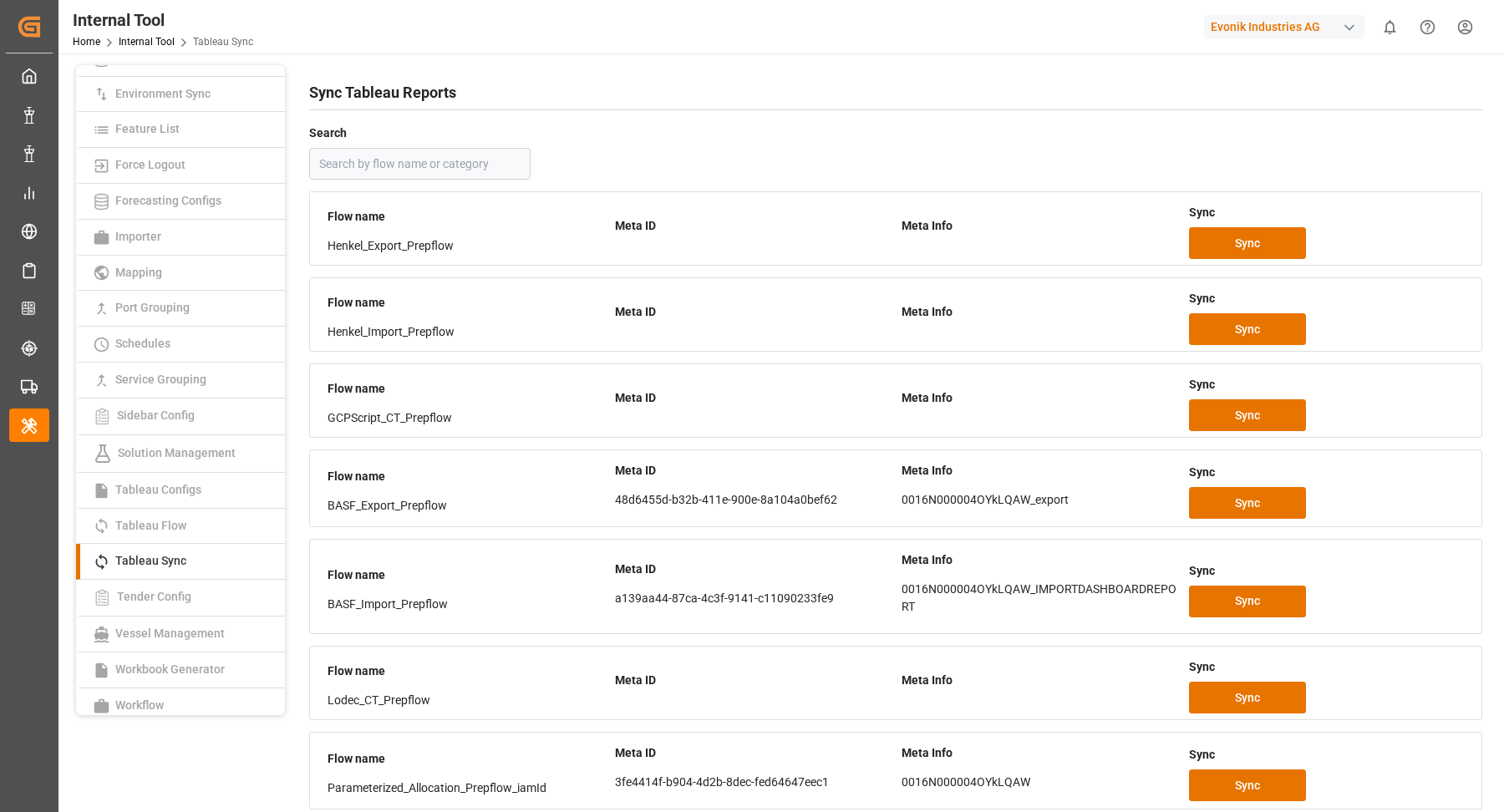
scroll to position [887, 0]
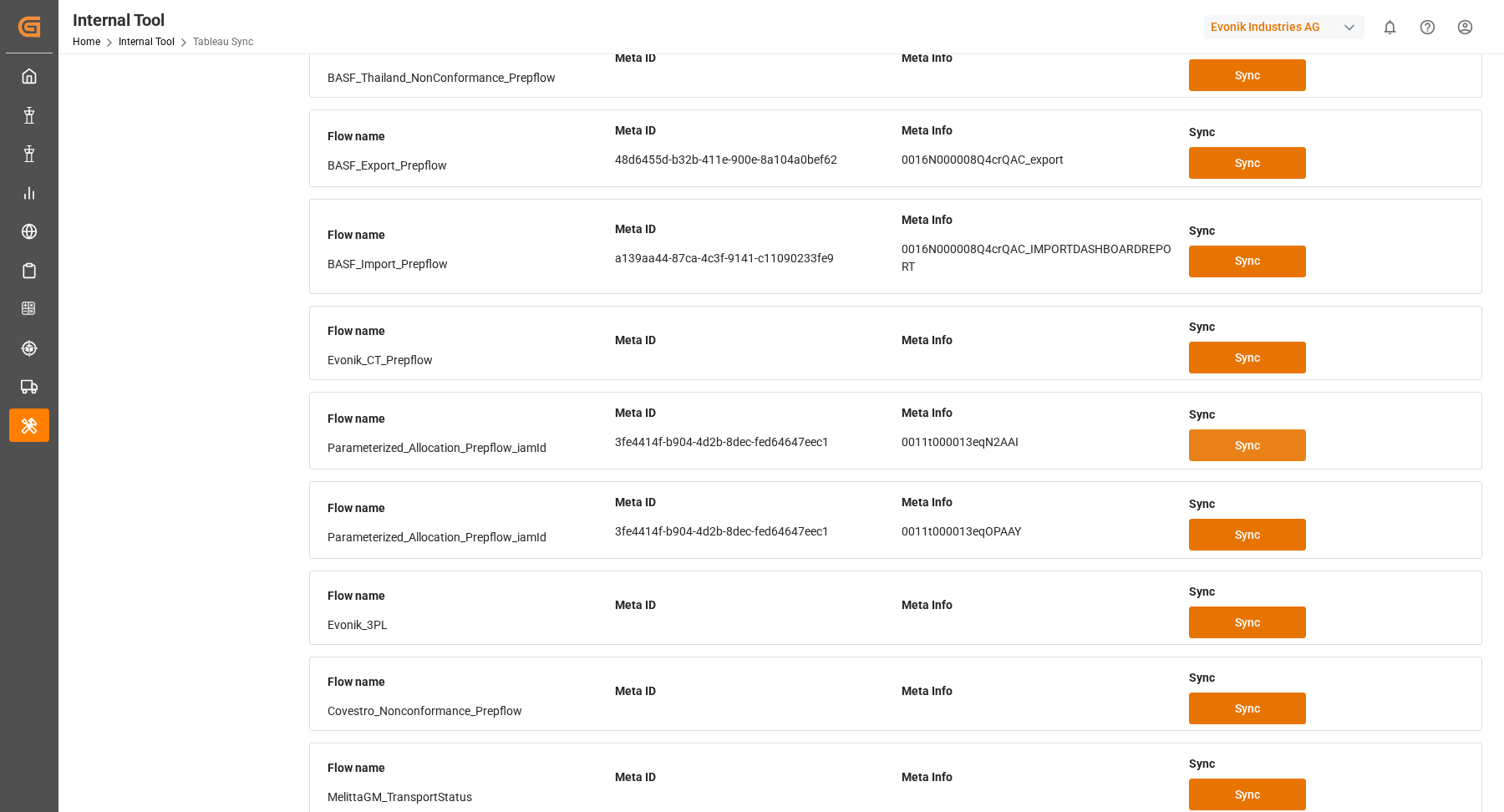
click at [1258, 437] on span "Sync" at bounding box center [1247, 445] width 25 height 17
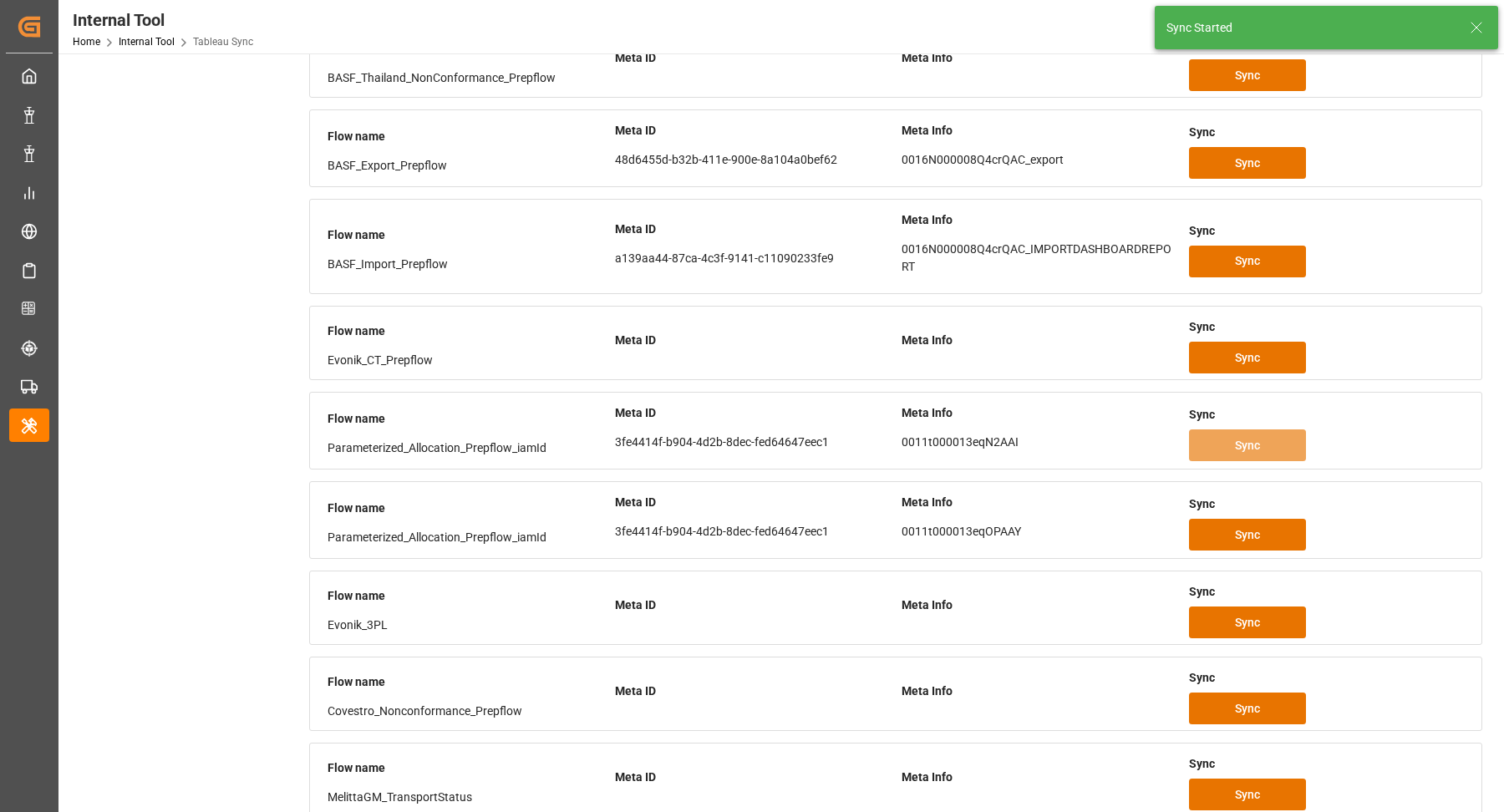
click at [1477, 26] on line at bounding box center [1476, 28] width 10 height 10
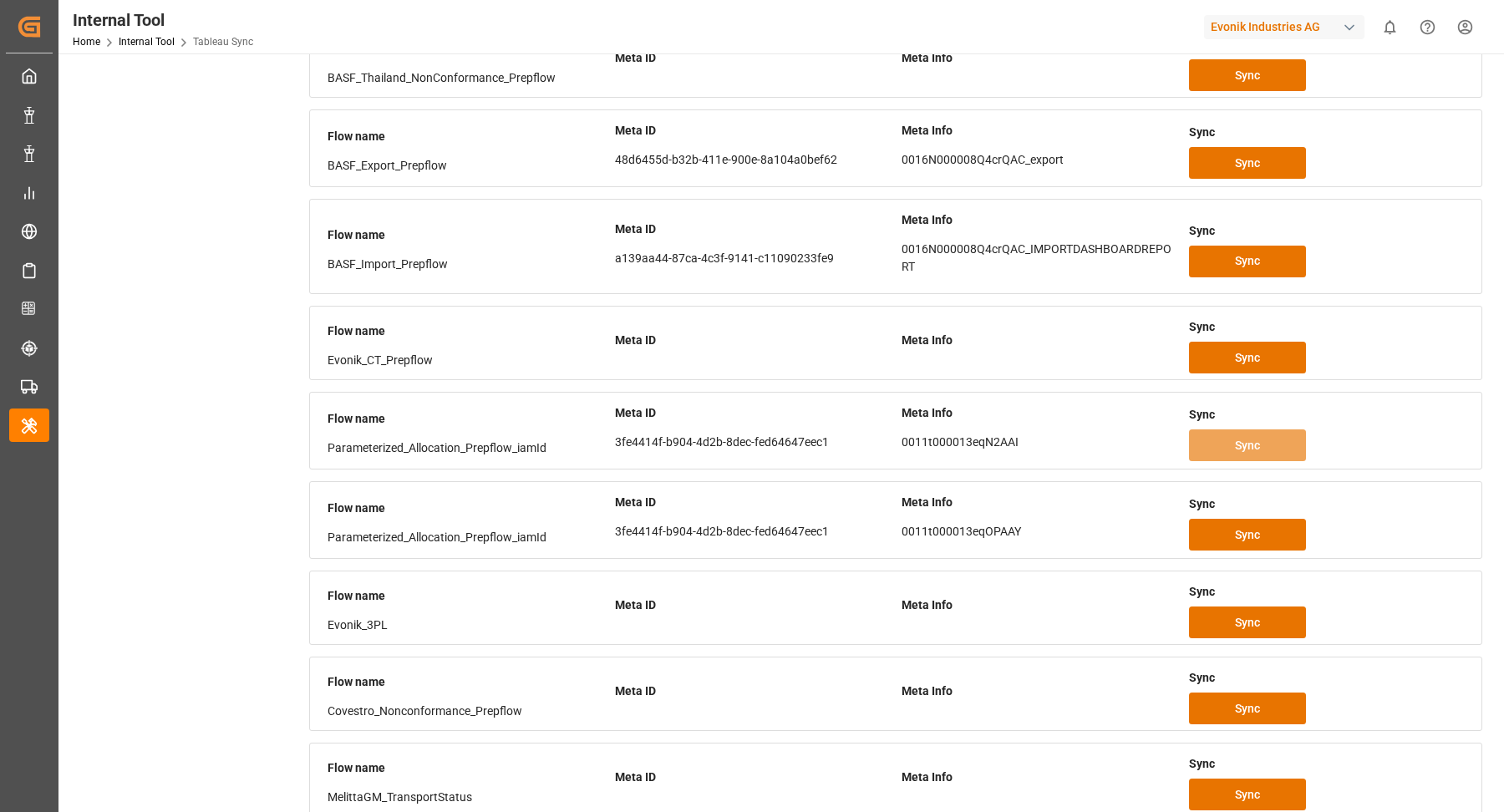
click at [1342, 25] on div "button" at bounding box center [1349, 27] width 16 height 16
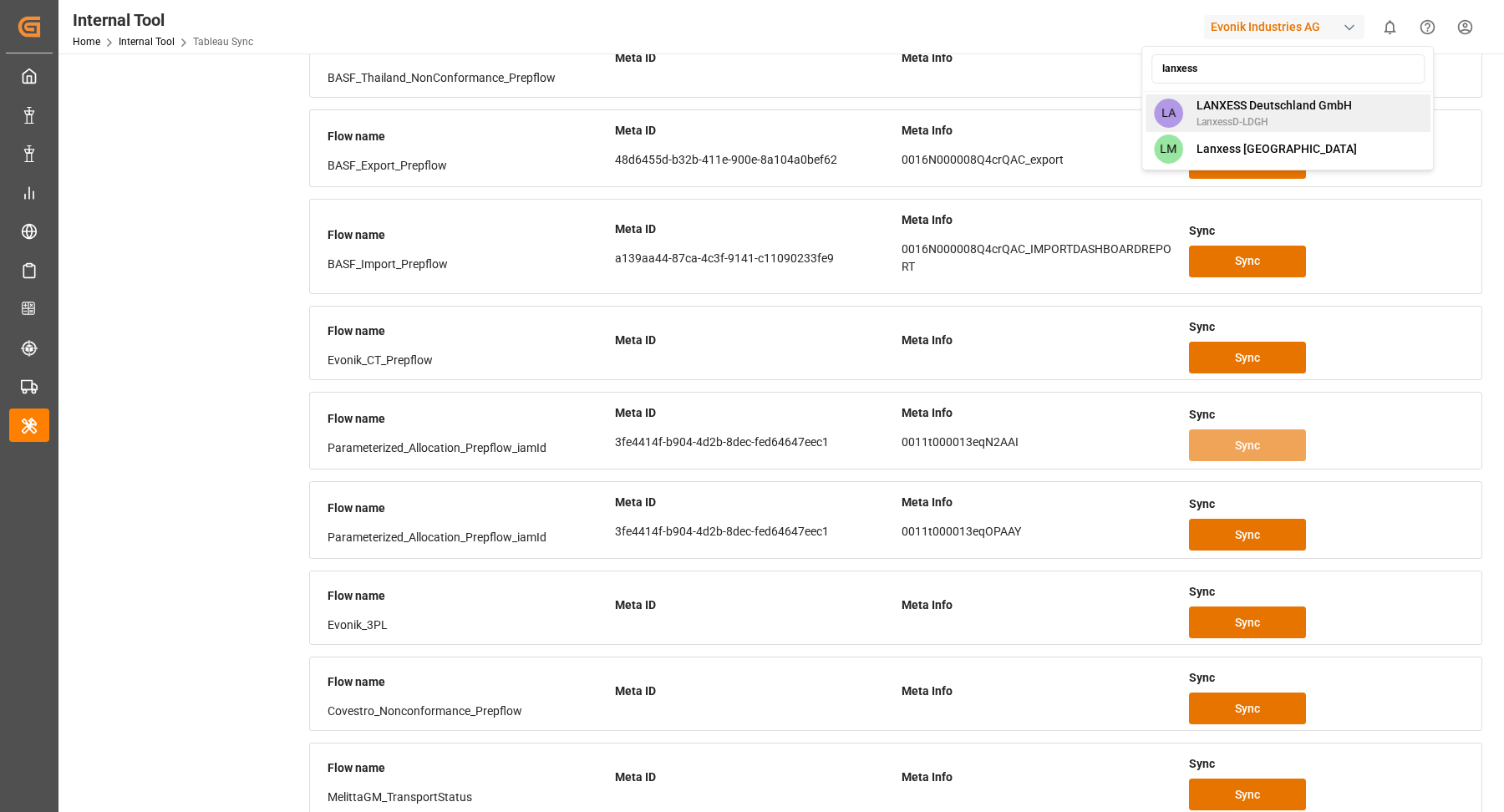
type input "lanxess"
click at [1294, 108] on span "LANXESS Deutschland GmbH" at bounding box center [1274, 105] width 155 height 17
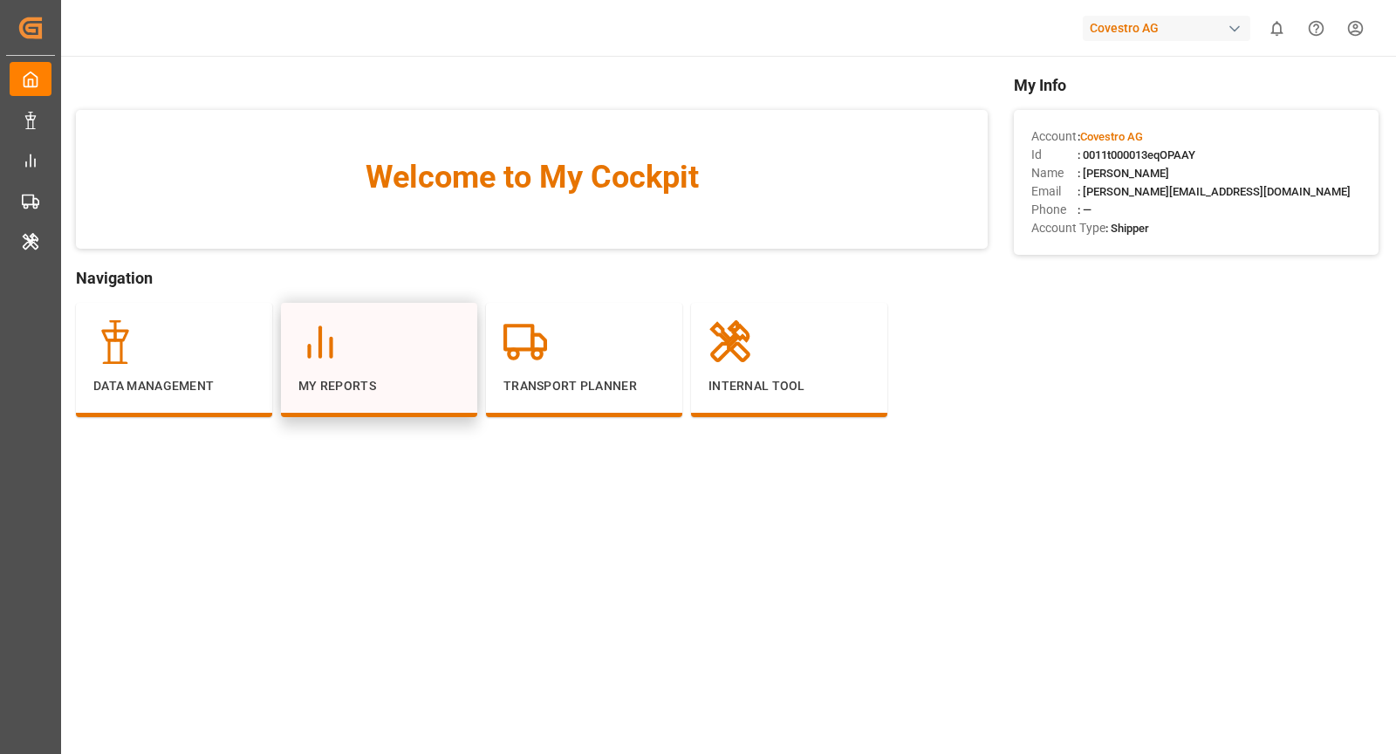
click at [368, 351] on div at bounding box center [378, 342] width 161 height 44
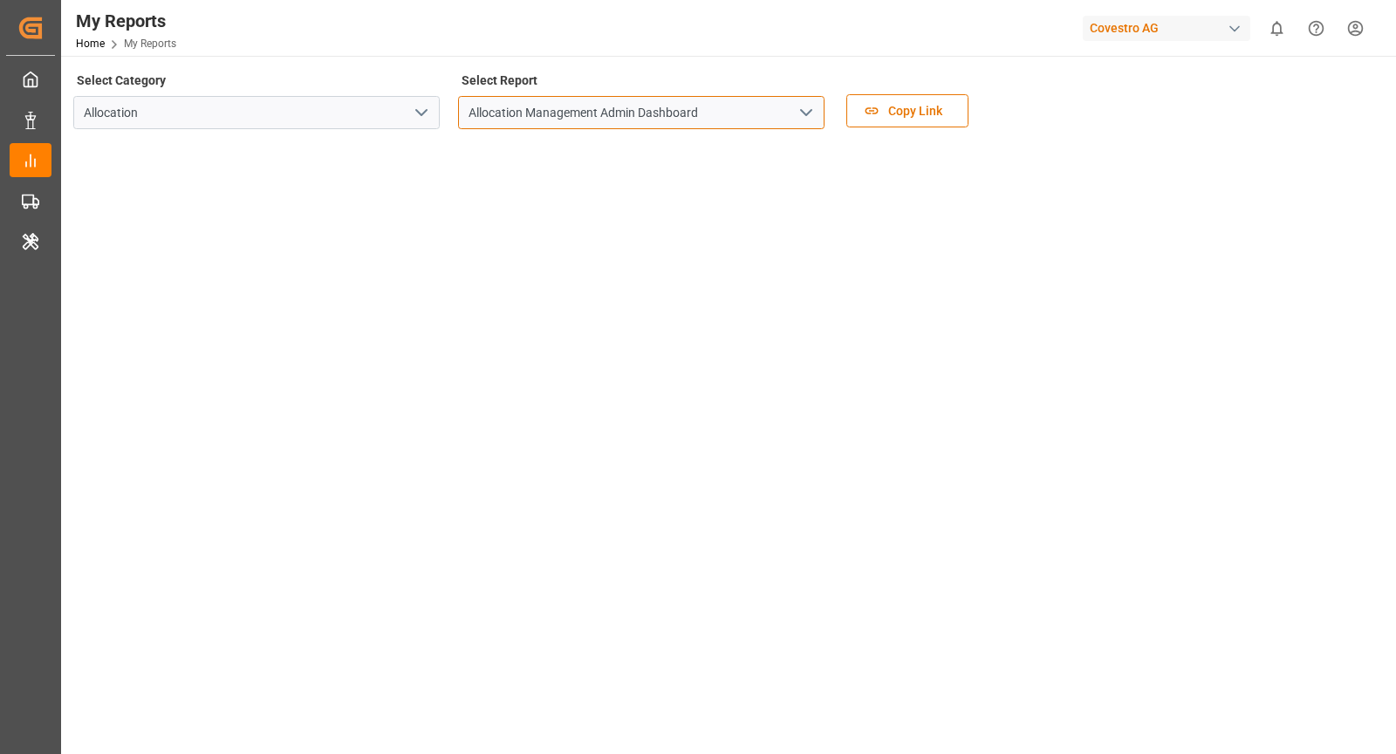
click at [789, 105] on input "Allocation Management Admin Dashboard" at bounding box center [641, 112] width 366 height 33
click at [812, 112] on icon "open menu" at bounding box center [806, 112] width 21 height 21
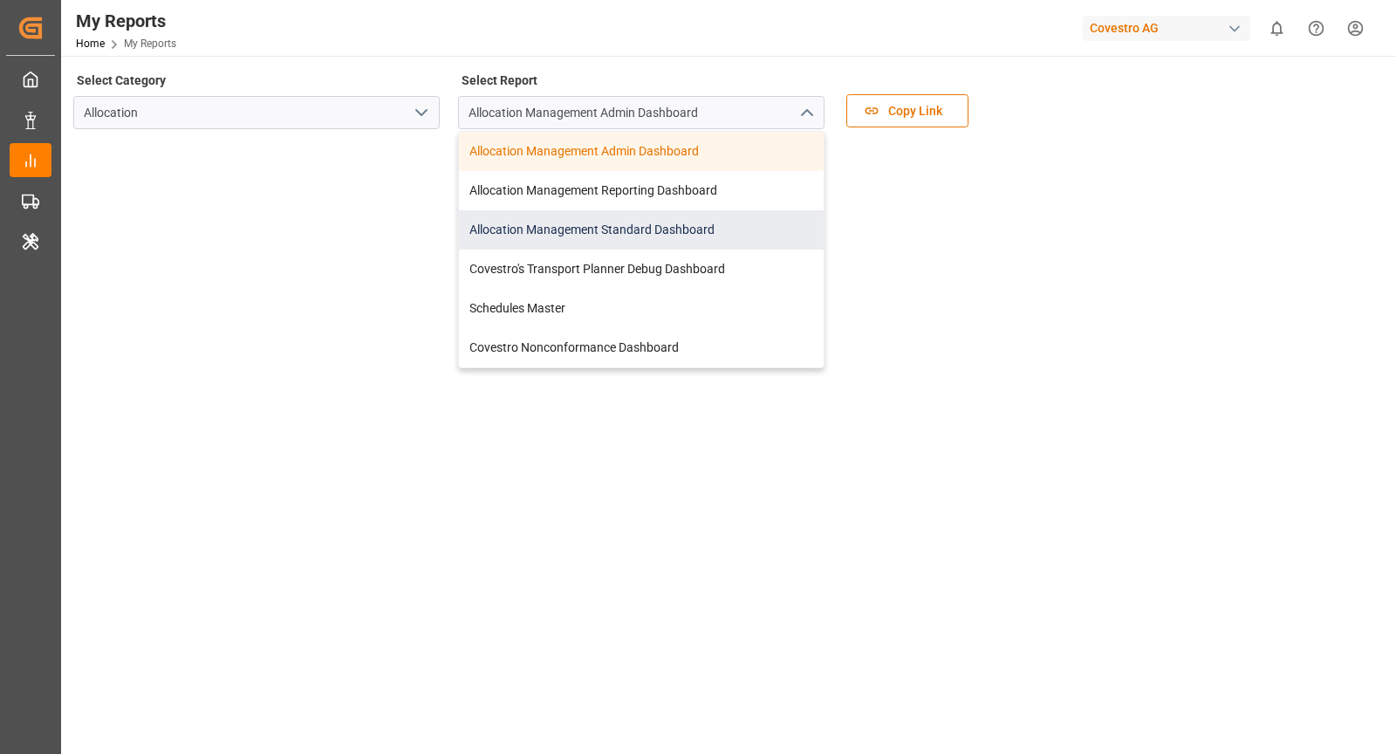
click at [727, 222] on div "Allocation Management Standard Dashboard" at bounding box center [641, 229] width 365 height 39
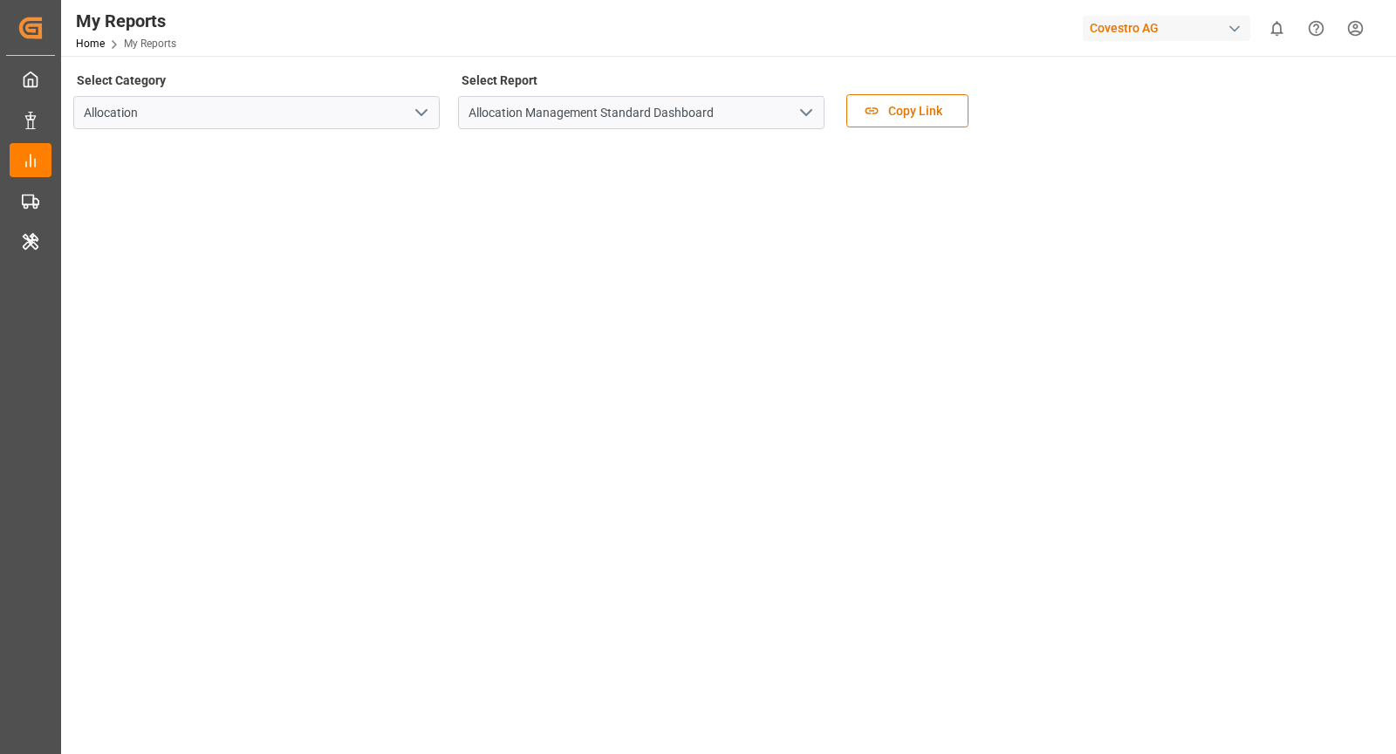
click at [1228, 40] on div "Covestro AG" at bounding box center [1169, 27] width 174 height 33
click at [1235, 27] on html "Created by potrace 1.15, written by [PERSON_NAME] [DATE]-[DATE] Created by potr…" at bounding box center [698, 377] width 1396 height 754
click at [1164, 31] on div "Covestro AG" at bounding box center [1165, 28] width 167 height 25
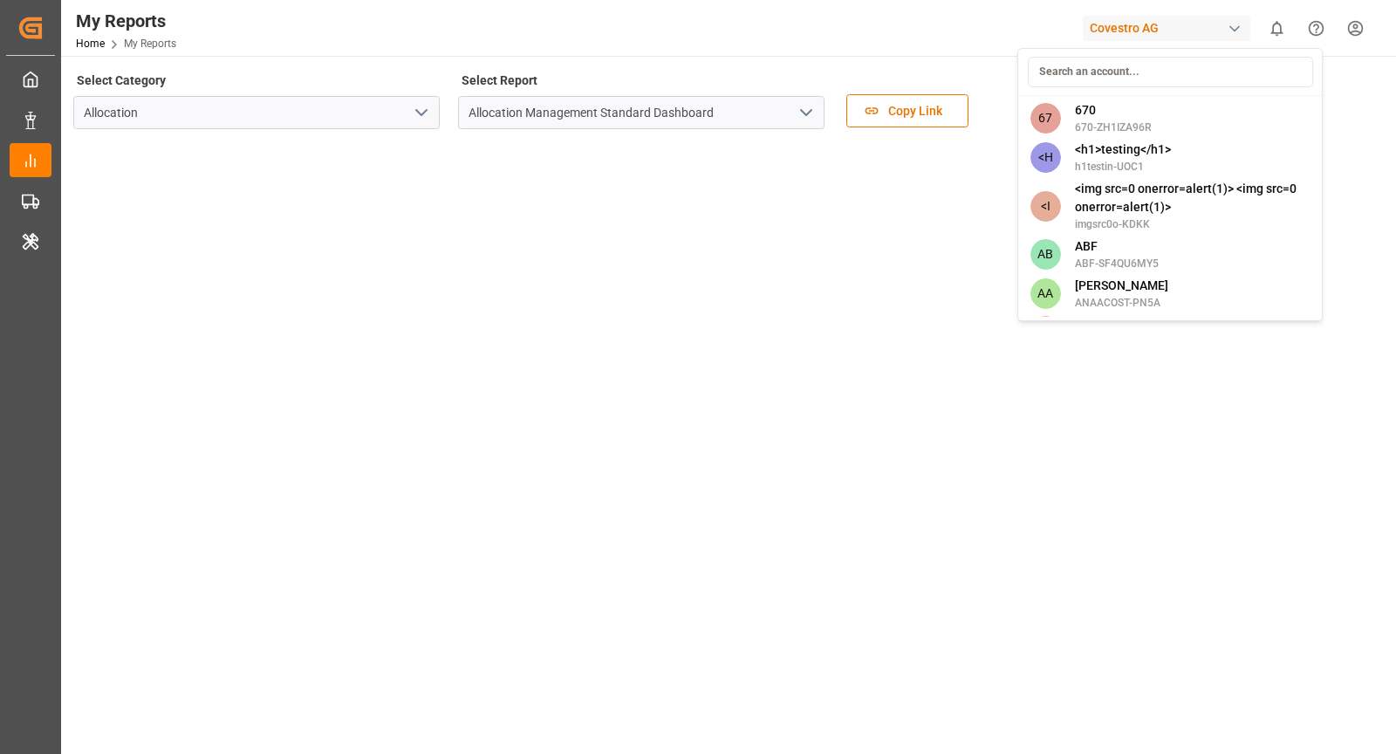
click at [1124, 67] on input at bounding box center [1170, 72] width 285 height 31
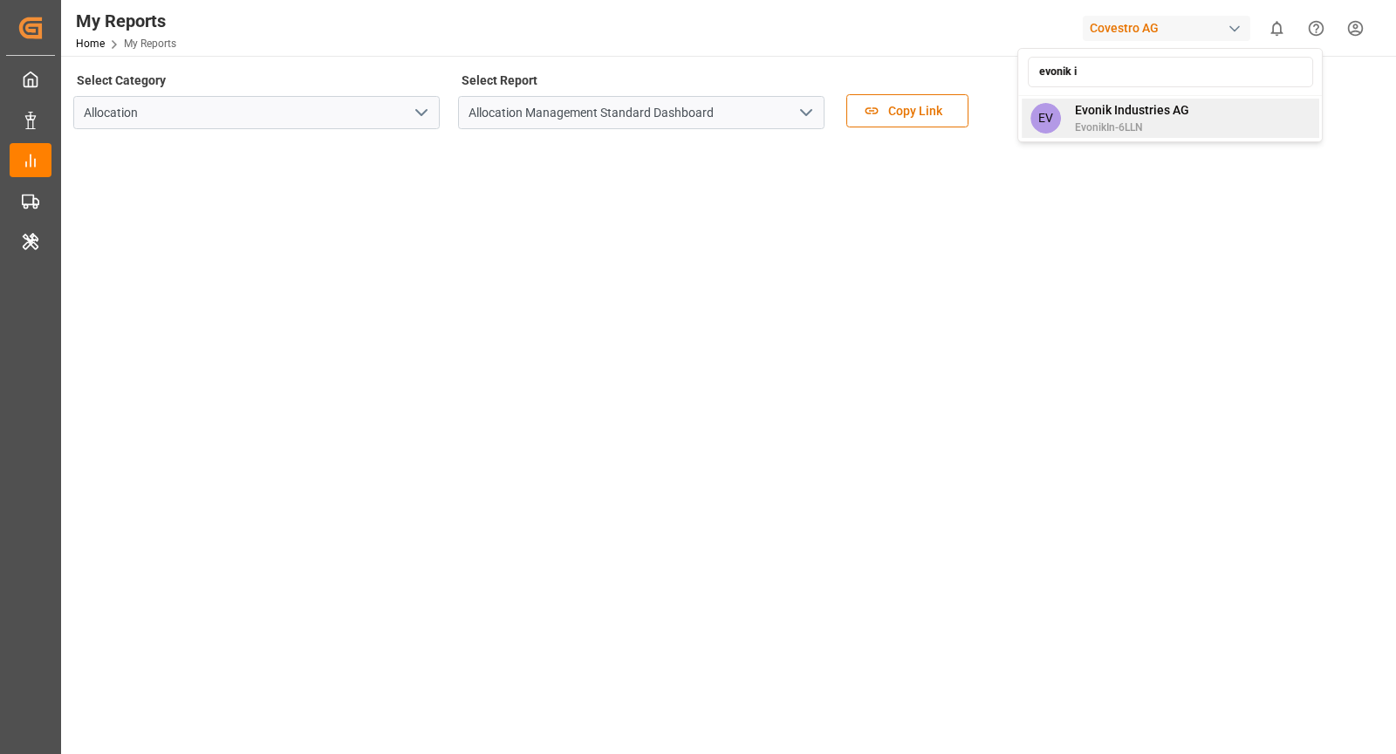
type input "evonik i"
click at [1115, 112] on span "Evonik Industries AG" at bounding box center [1132, 110] width 114 height 18
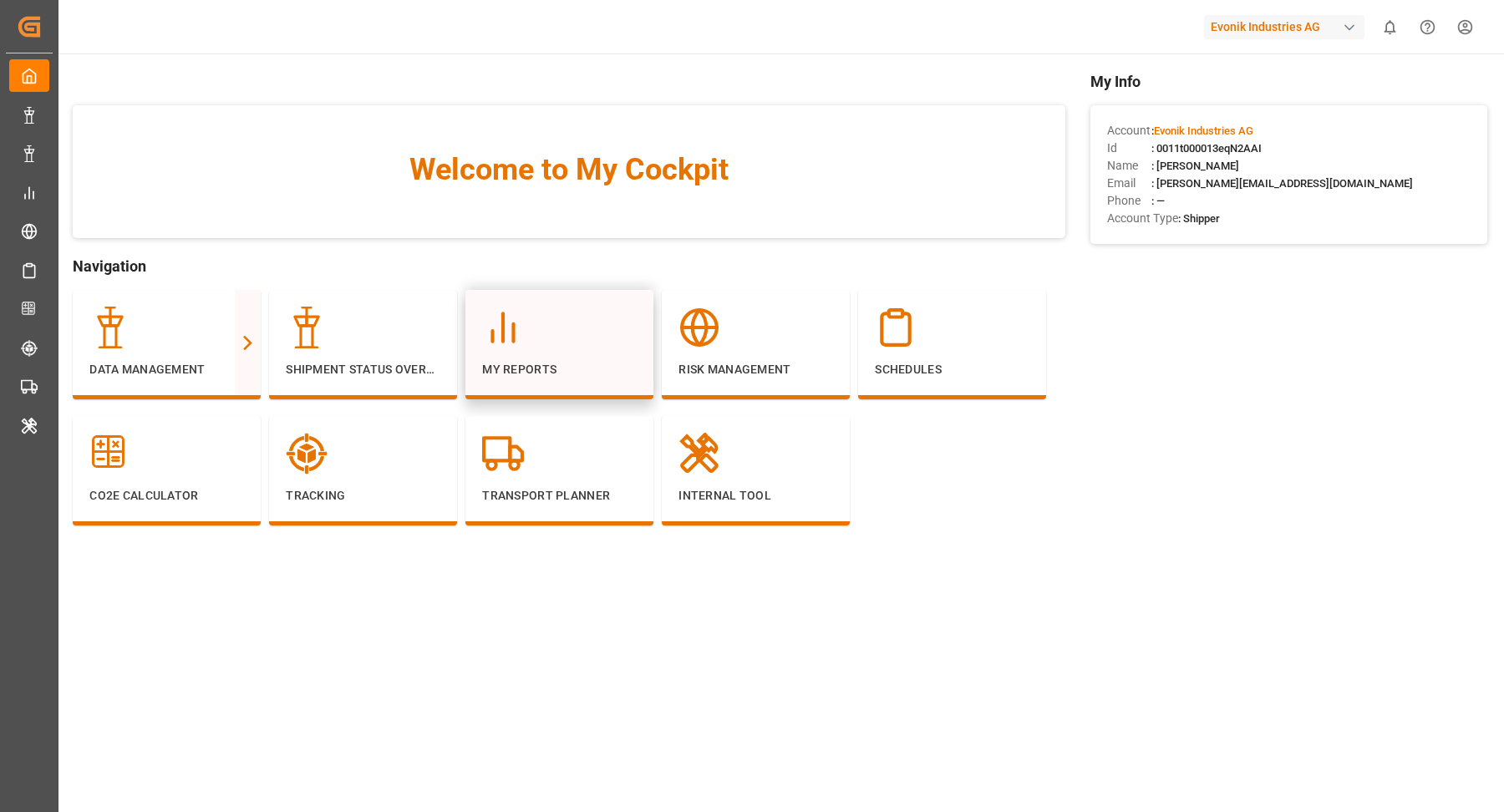
click at [557, 348] on div at bounding box center [558, 327] width 154 height 42
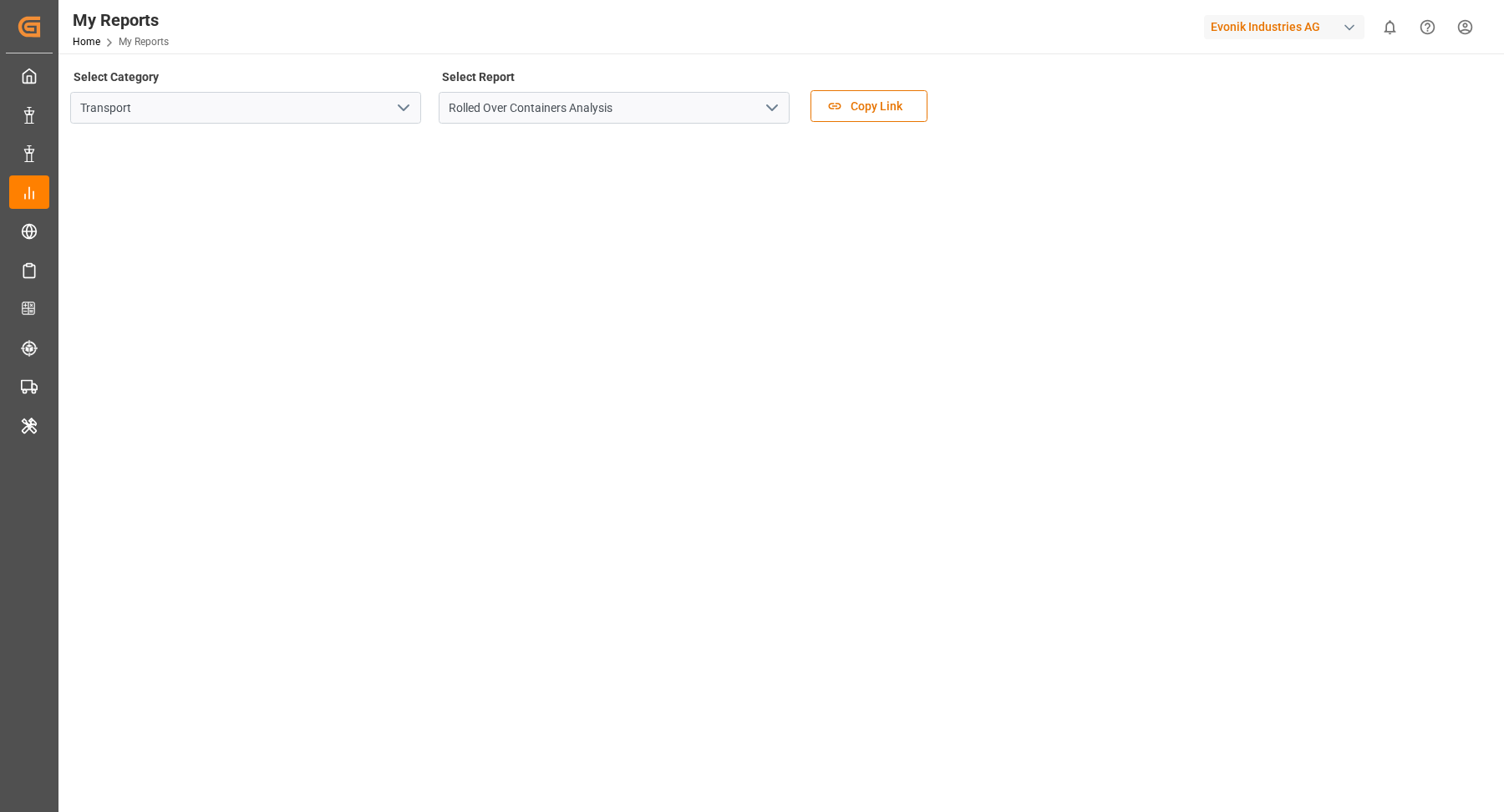
click at [405, 104] on icon "open menu" at bounding box center [403, 107] width 20 height 20
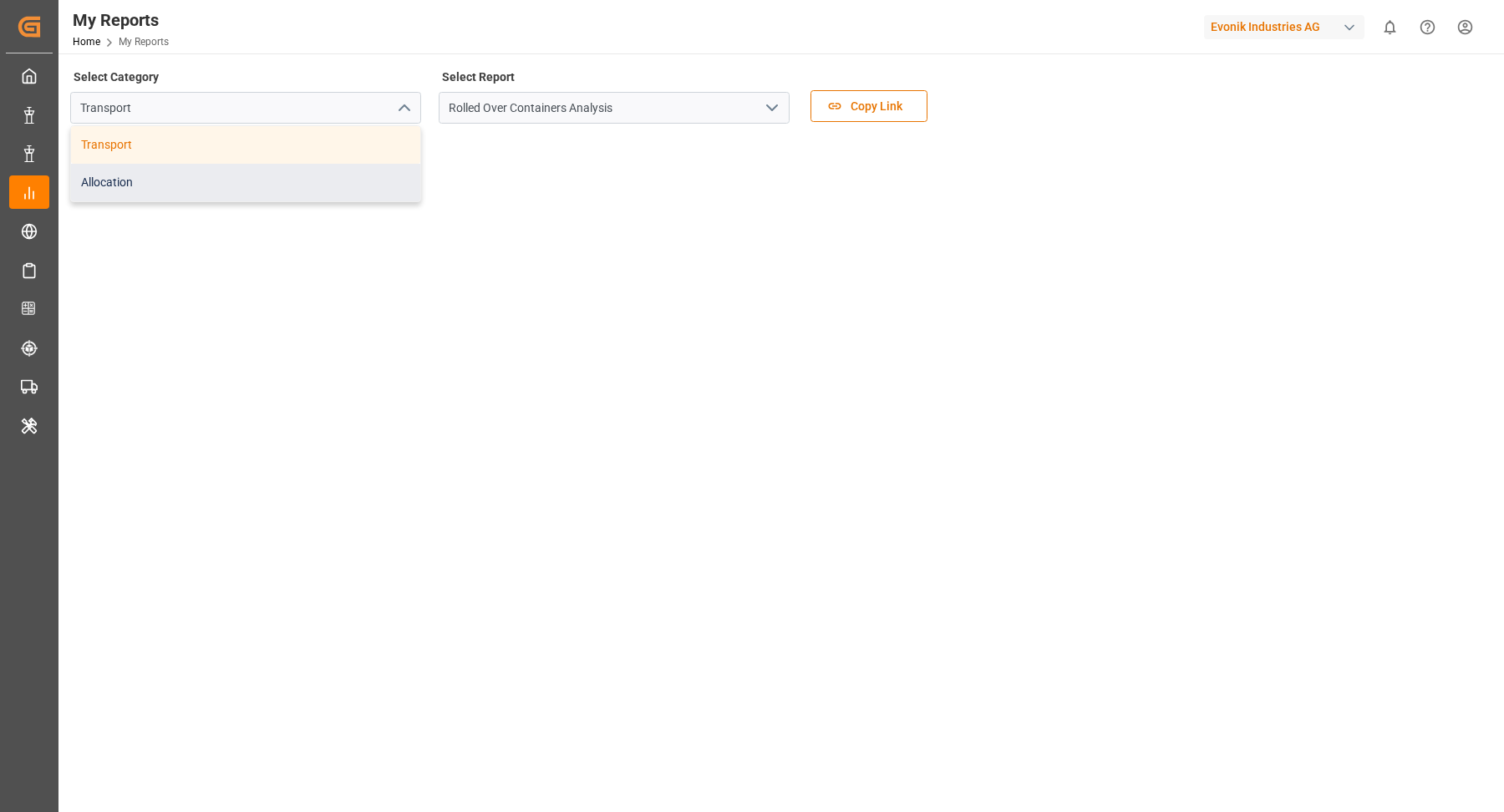
click at [301, 169] on div "Allocation" at bounding box center [245, 182] width 350 height 37
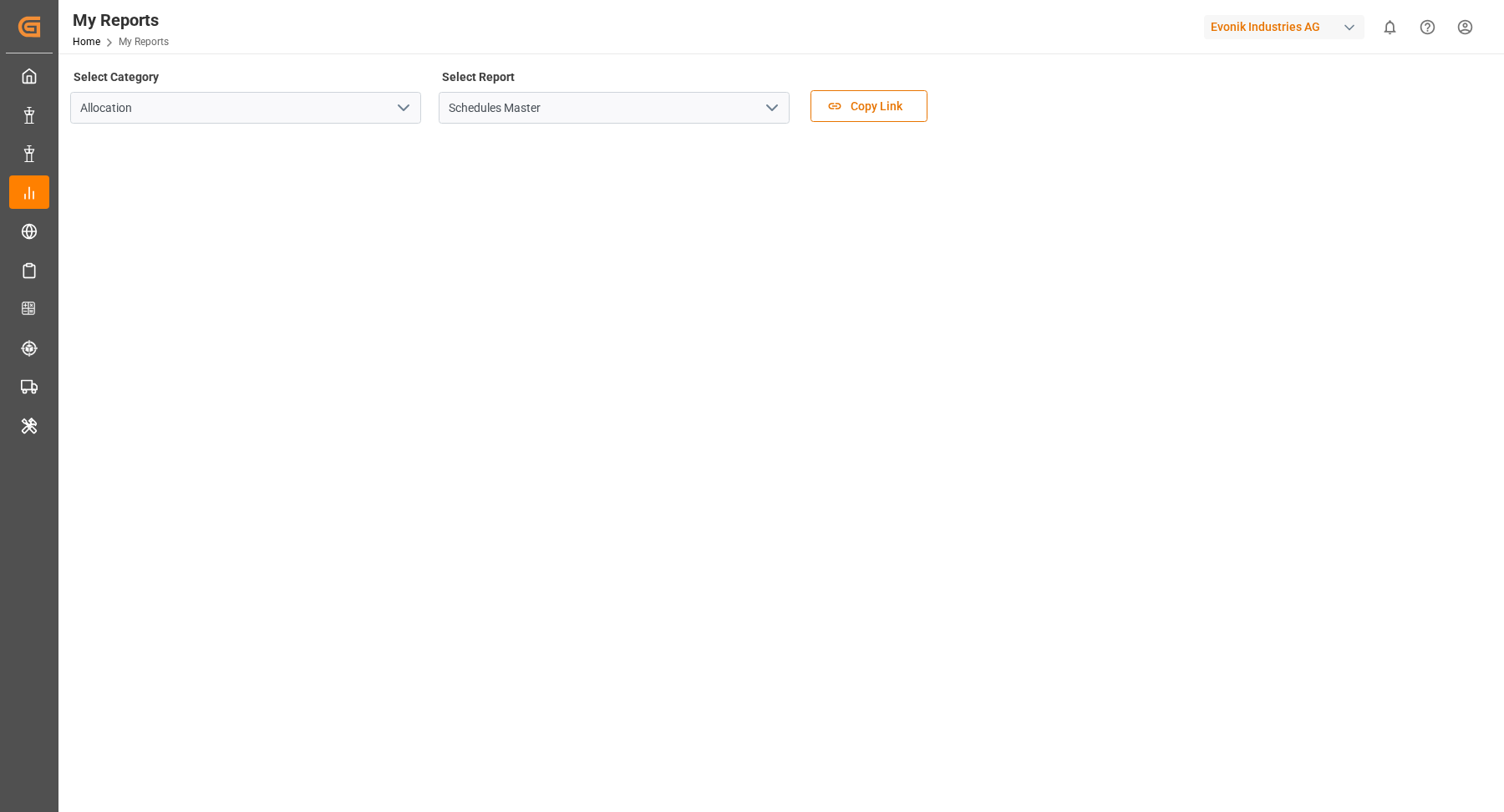
click at [771, 103] on icon "open menu" at bounding box center [772, 107] width 20 height 20
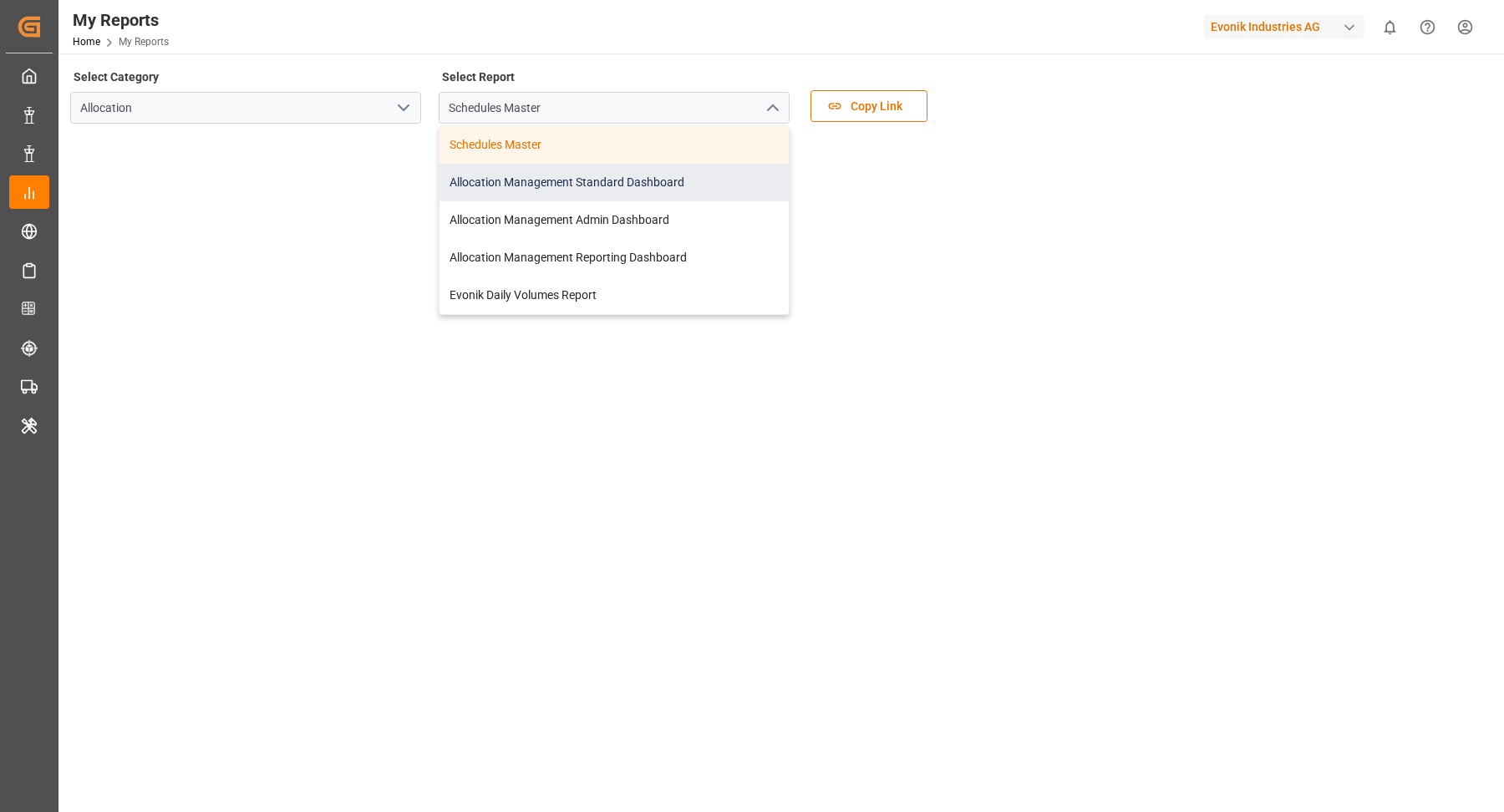
click at [677, 189] on div "Allocation Management Standard Dashboard" at bounding box center [614, 182] width 350 height 37
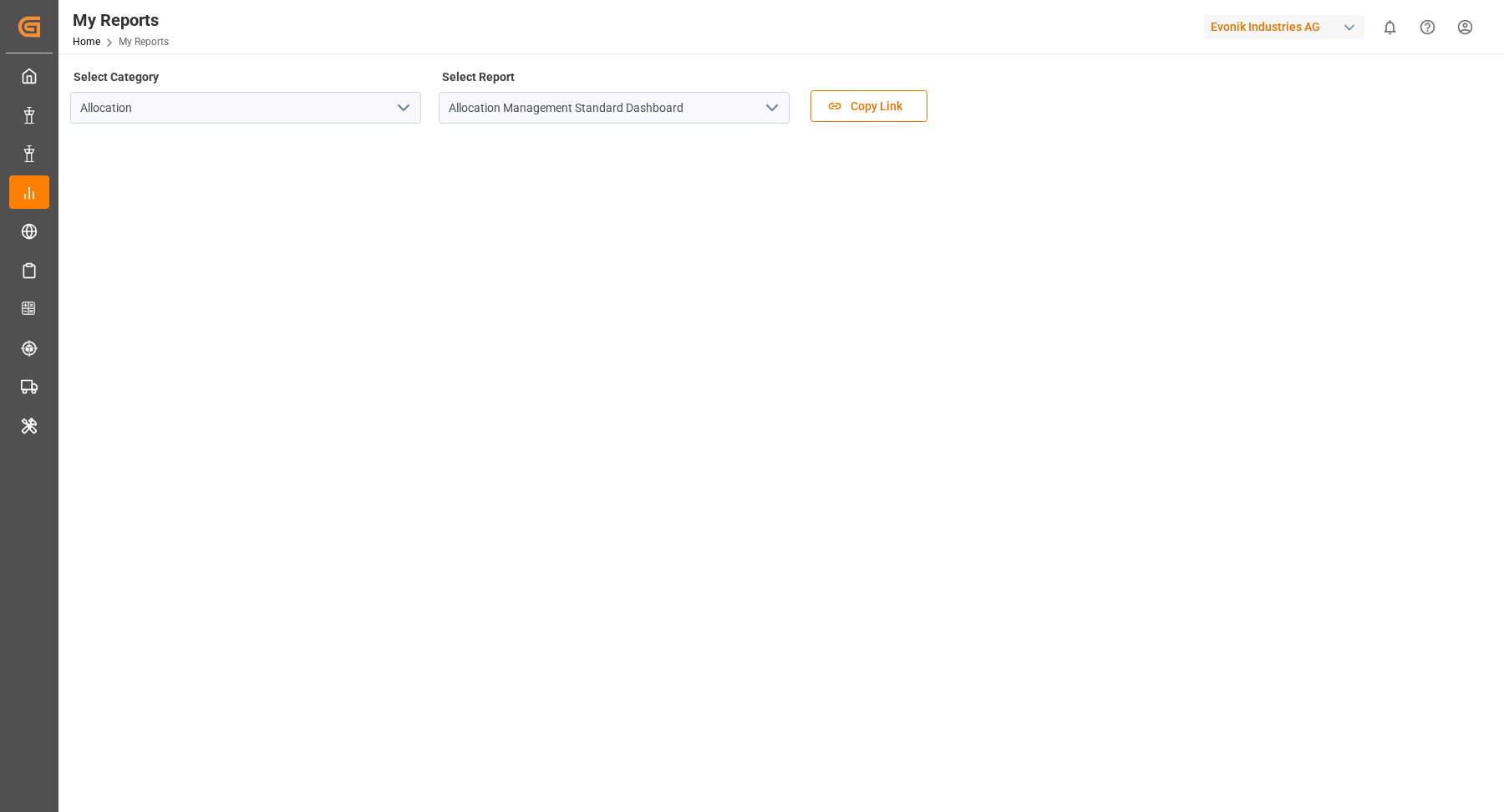
click at [1348, 27] on div "button" at bounding box center [1349, 27] width 16 height 16
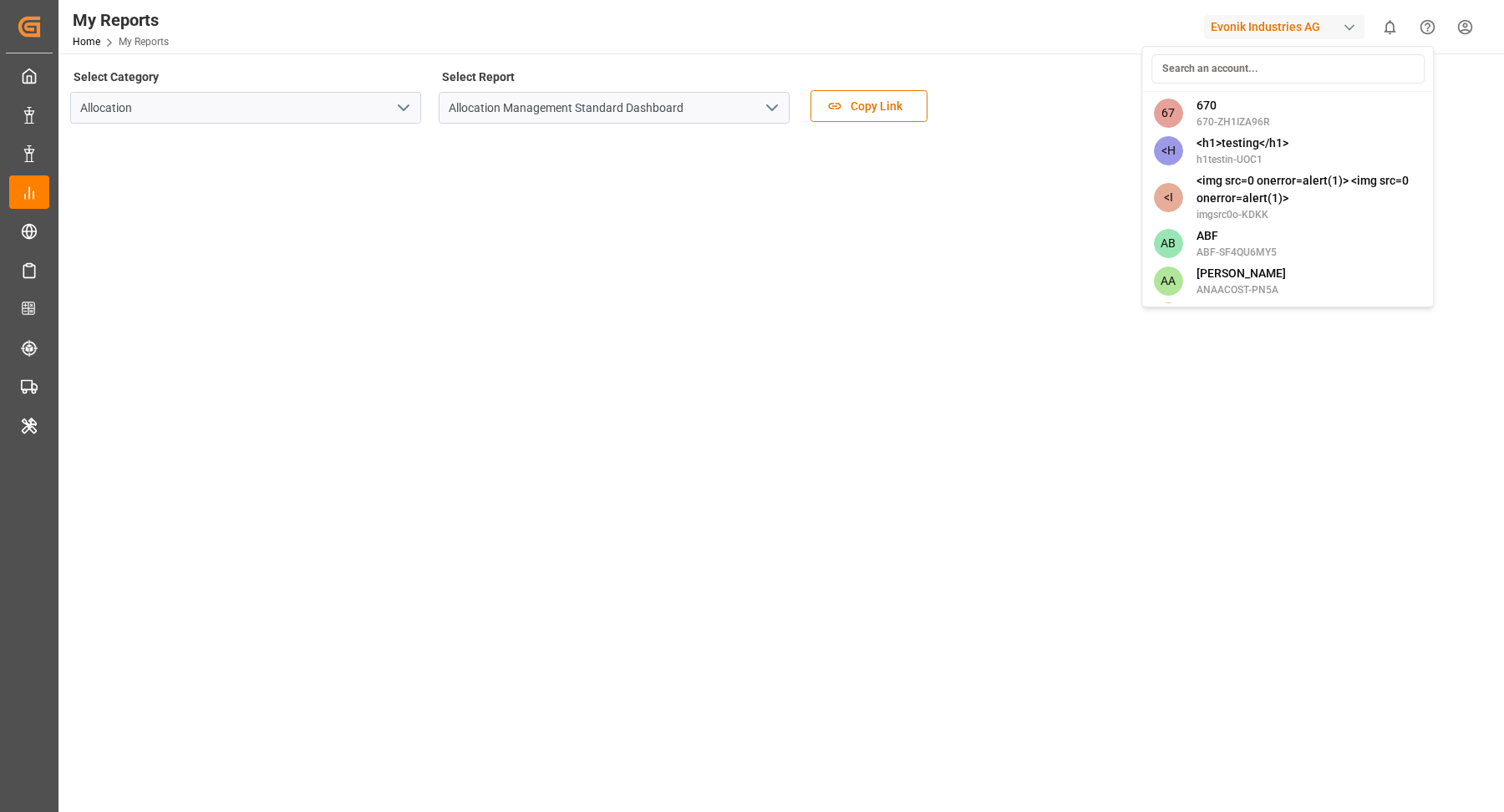
click at [1253, 63] on input at bounding box center [1288, 69] width 273 height 30
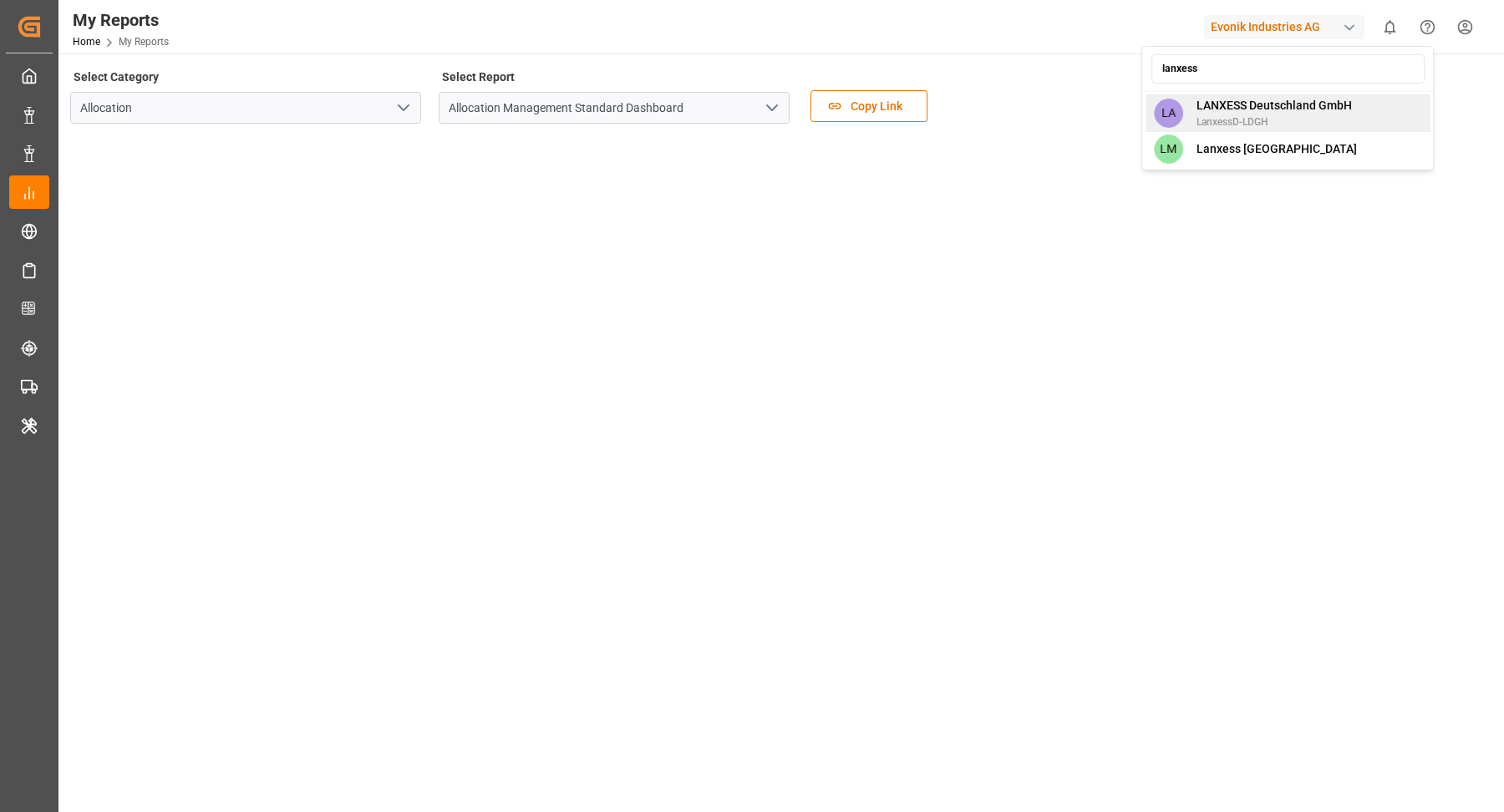
type input "lanxess"
click at [1237, 106] on span "LANXESS Deutschland GmbH" at bounding box center [1274, 105] width 155 height 17
